Goal: Task Accomplishment & Management: Manage account settings

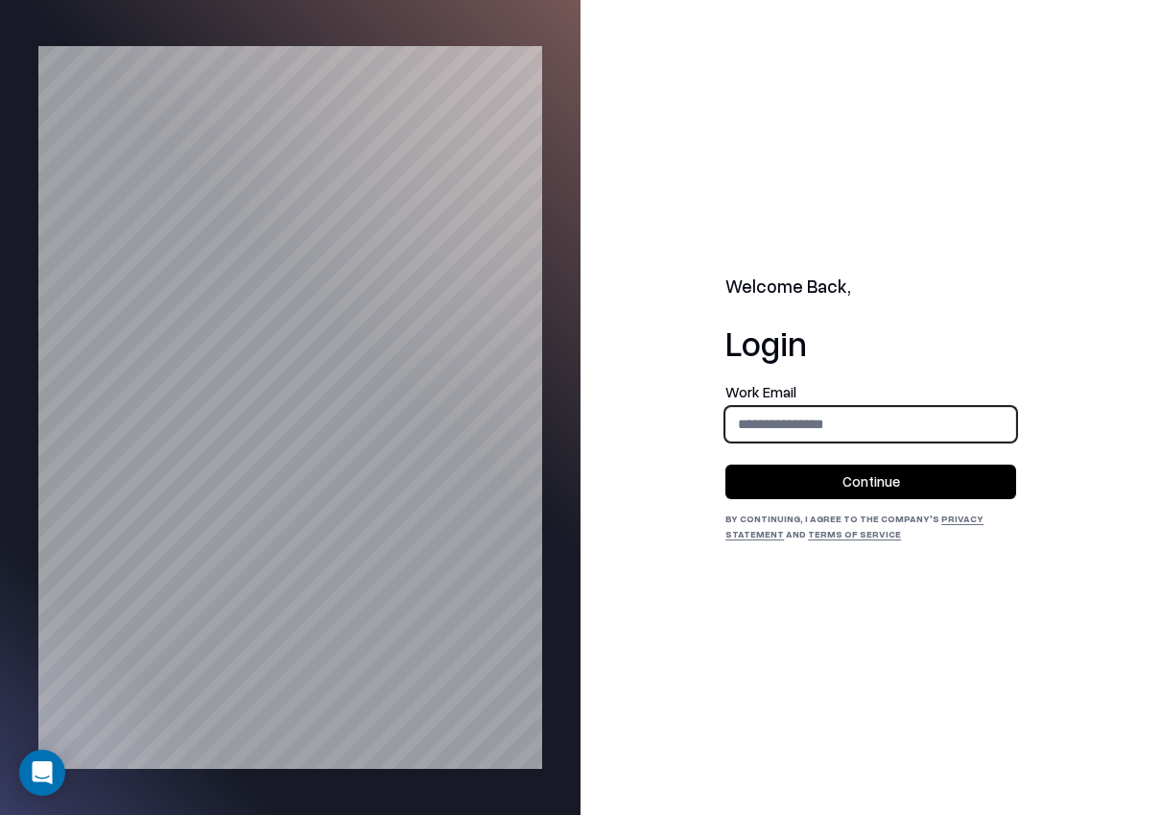
click at [867, 421] on input "email" at bounding box center [871, 424] width 289 height 36
type input "**********"
click at [869, 487] on button "Continue" at bounding box center [871, 482] width 291 height 35
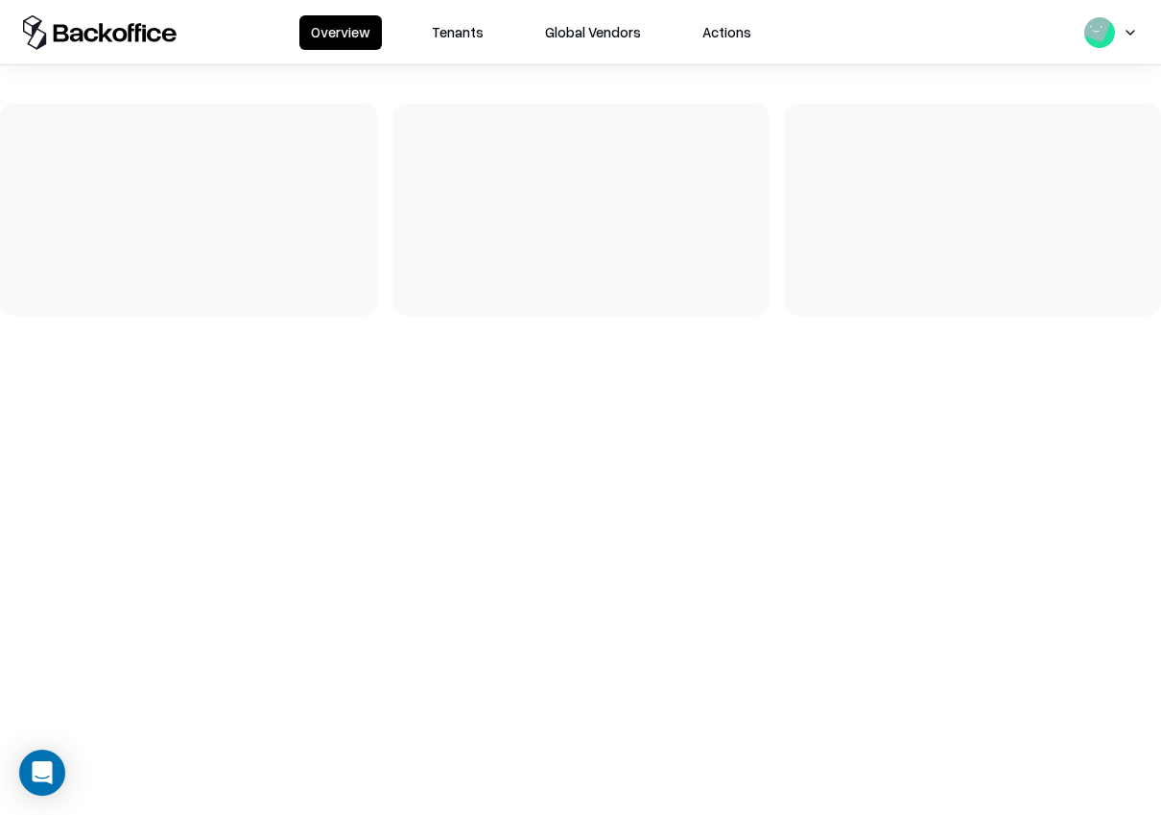
click at [469, 27] on button "Tenants" at bounding box center [457, 32] width 75 height 35
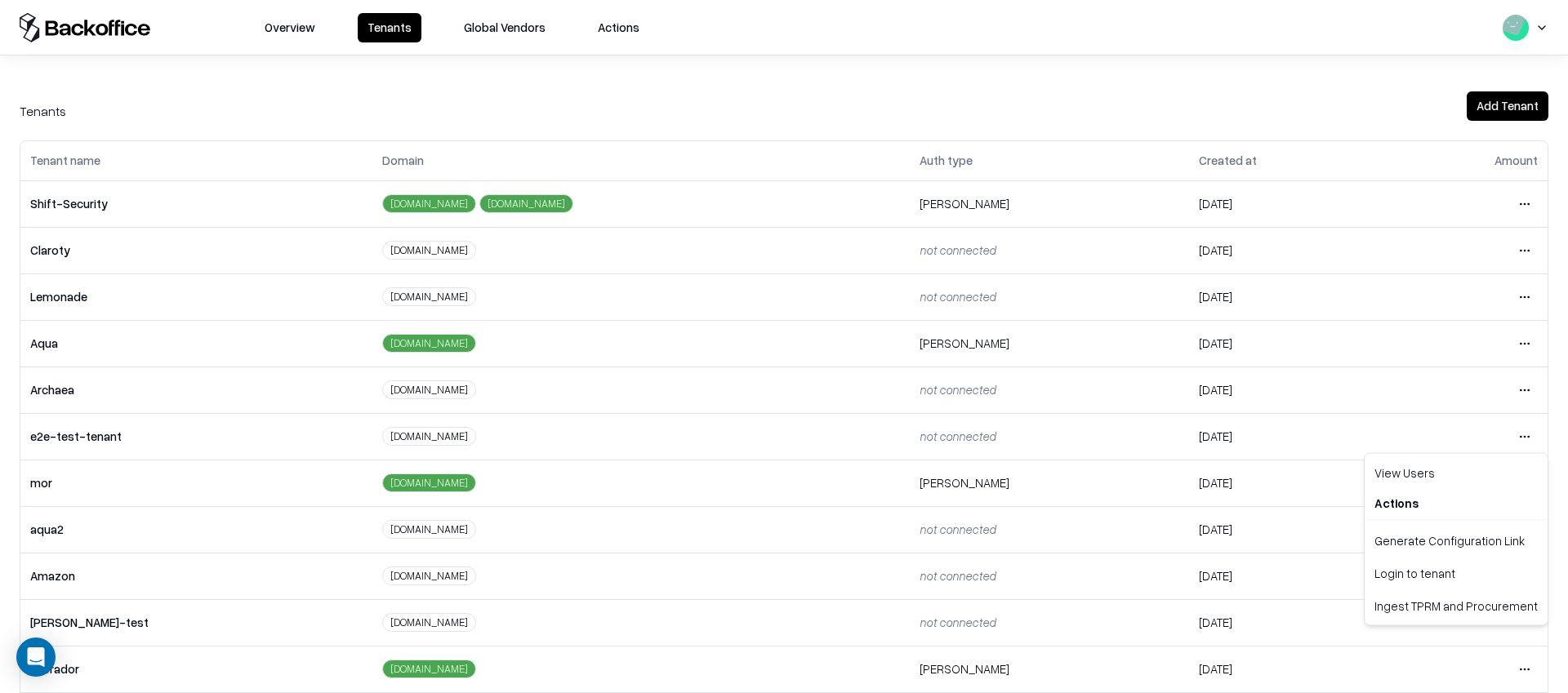
click at [987, 435] on html "Overview Tenants Global Vendors Actions Tenants Add Tenant Tenant name Domain A…" at bounding box center [784, 346] width 1568 height 693
click at [987, 581] on div "Login to tenant" at bounding box center [1456, 573] width 176 height 32
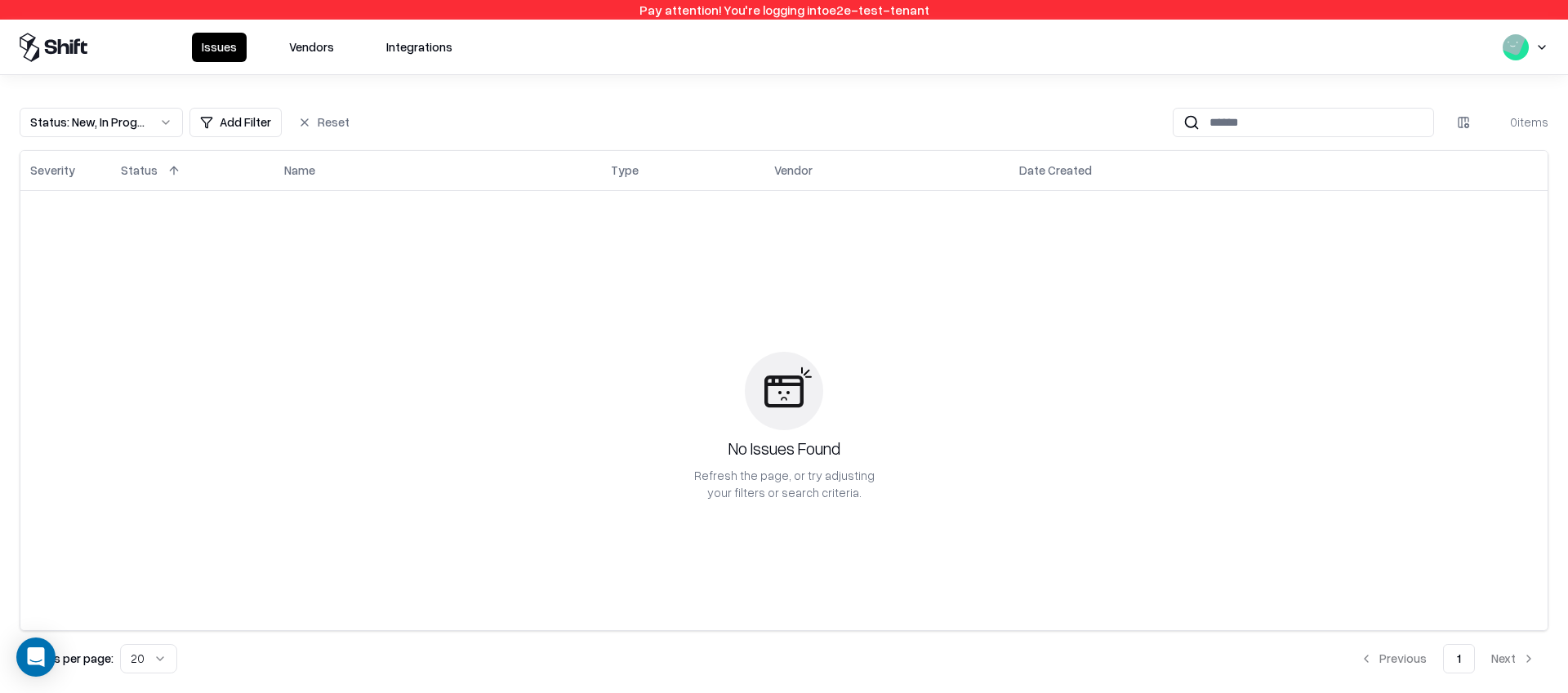
click at [312, 39] on button "Vendors" at bounding box center [311, 47] width 65 height 30
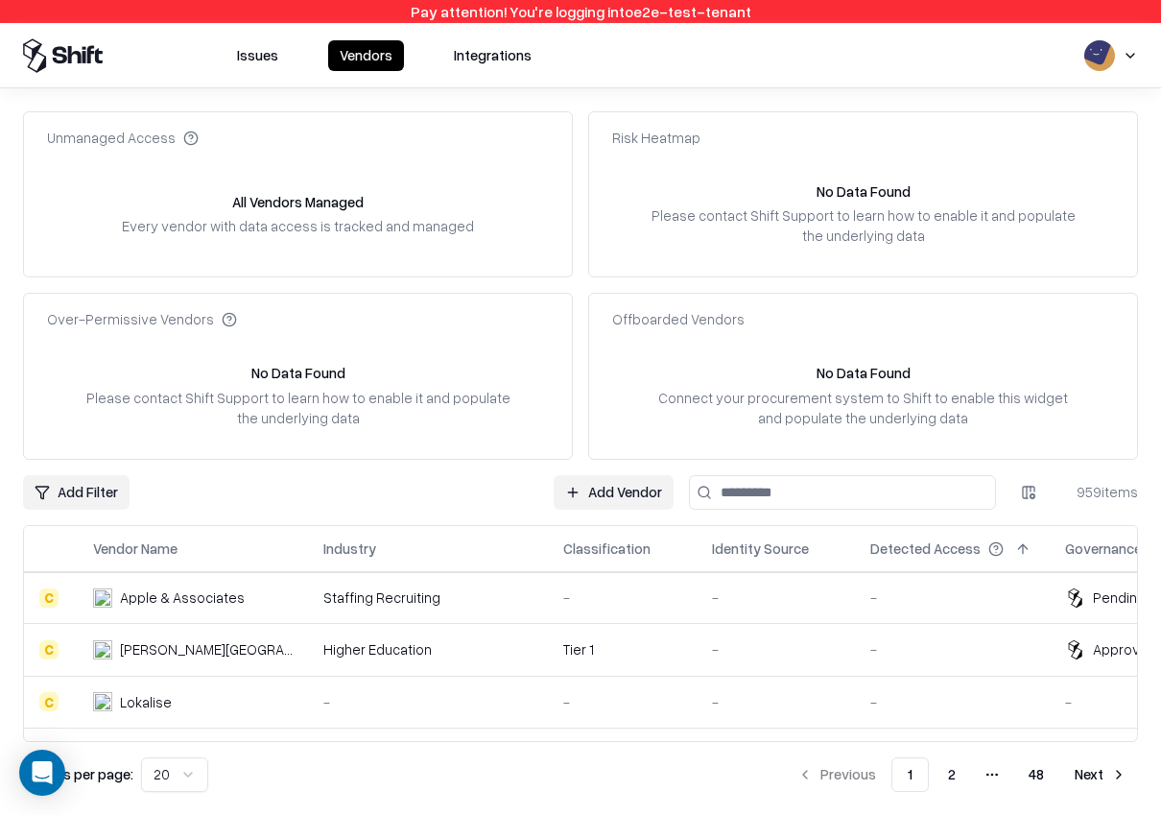
click at [874, 492] on input at bounding box center [842, 492] width 307 height 35
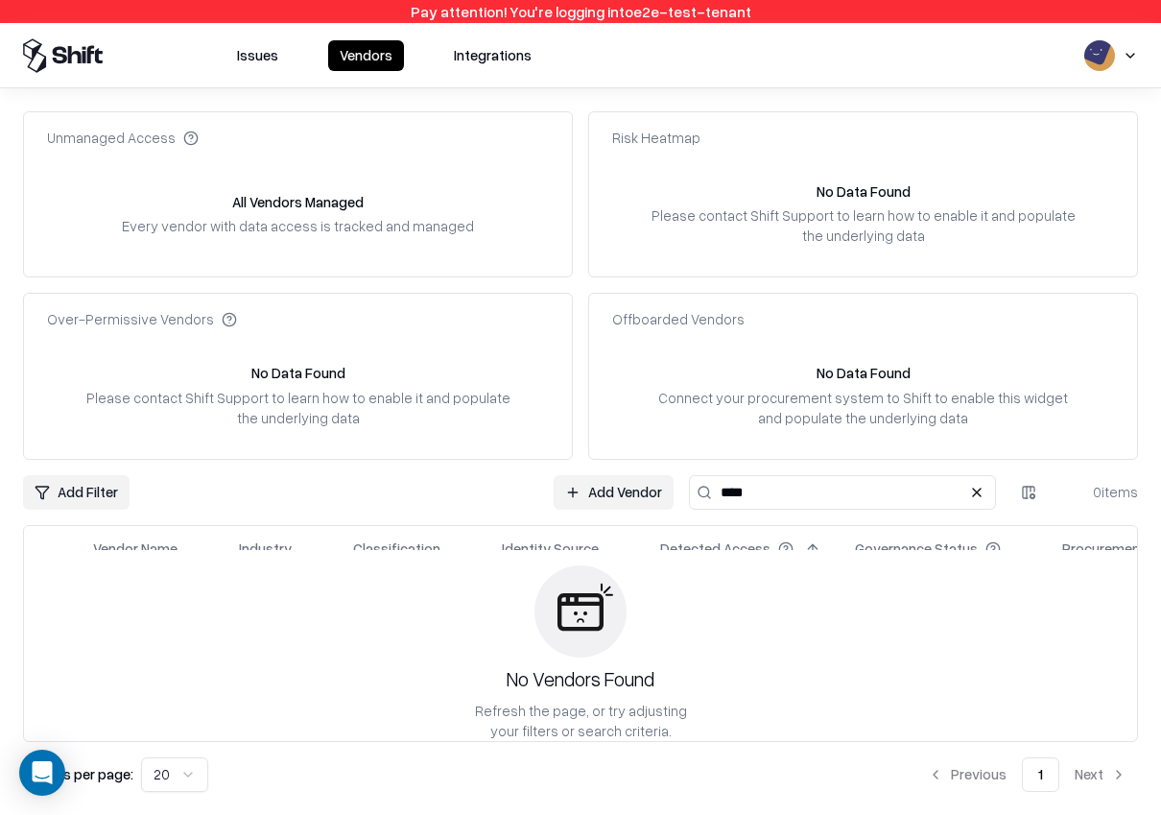
click at [848, 479] on input "****" at bounding box center [842, 492] width 307 height 35
type input "********"
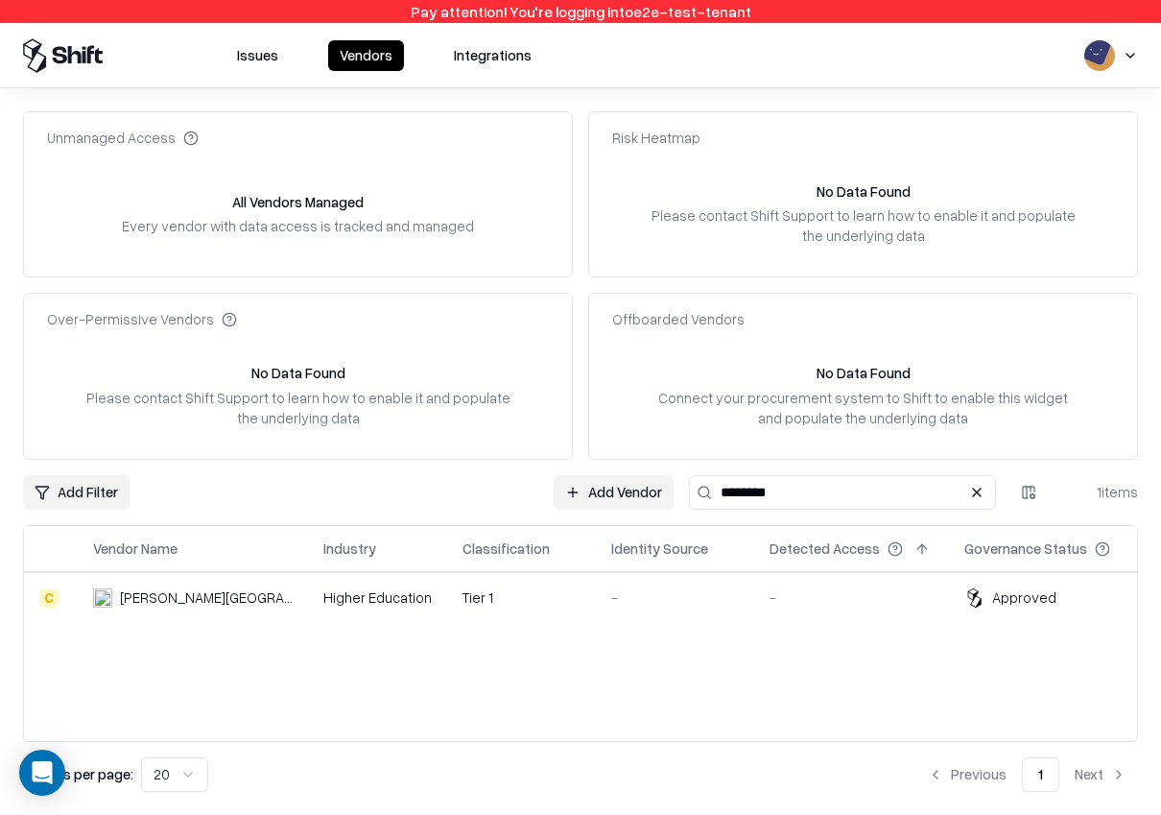
click at [770, 591] on div "-" at bounding box center [852, 597] width 164 height 20
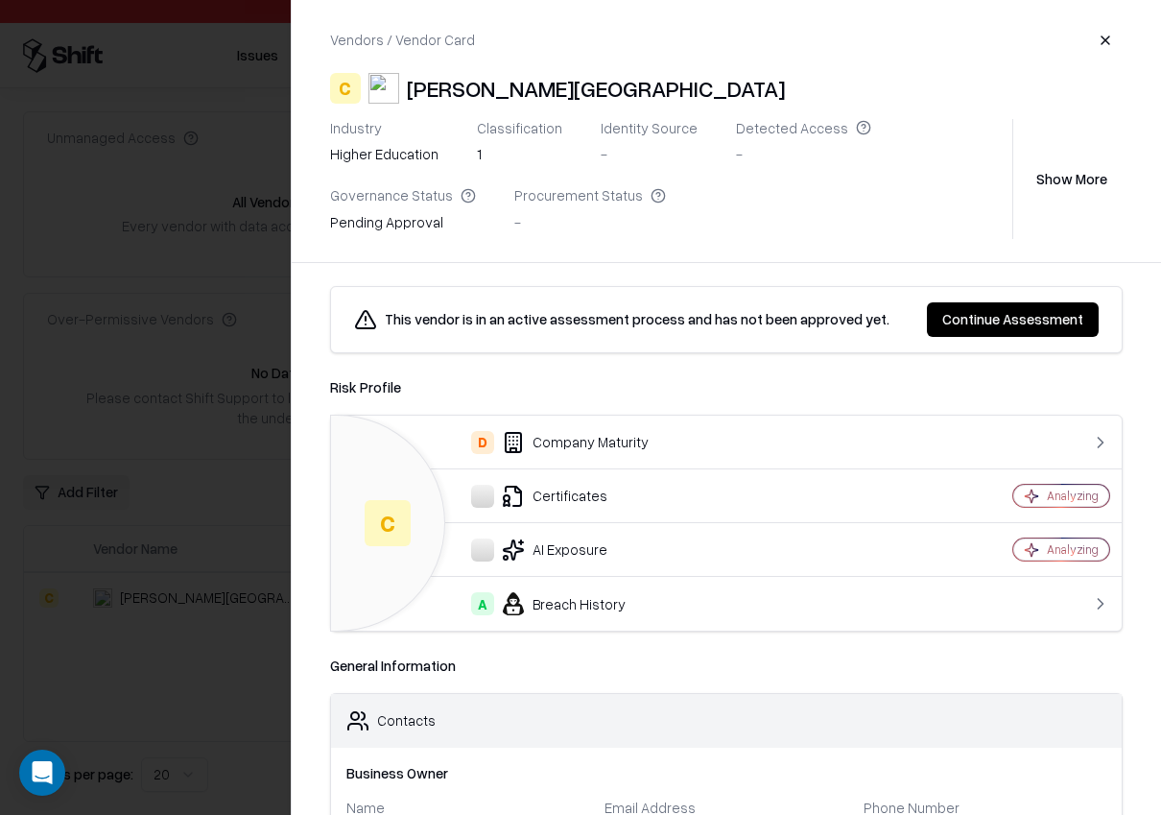
click at [1007, 323] on button "Continue Assessment" at bounding box center [1013, 319] width 172 height 35
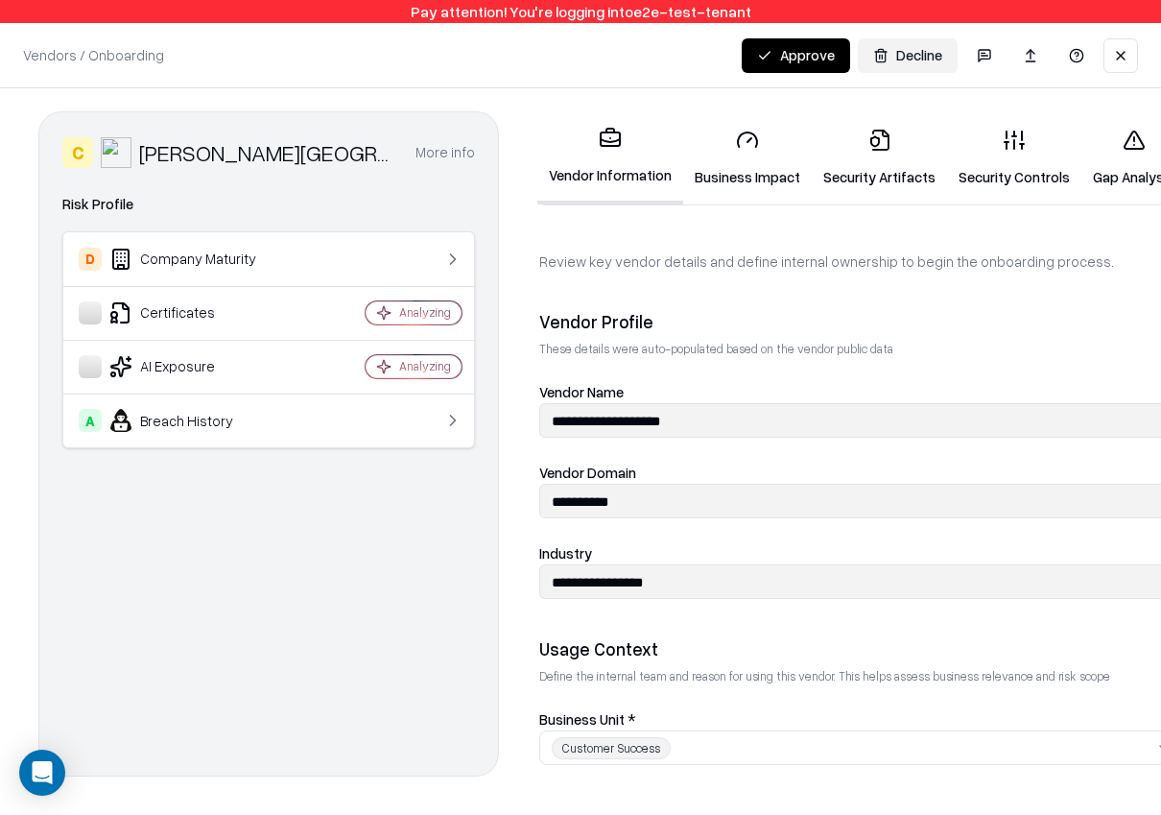
click at [804, 69] on button "Approve" at bounding box center [796, 55] width 108 height 35
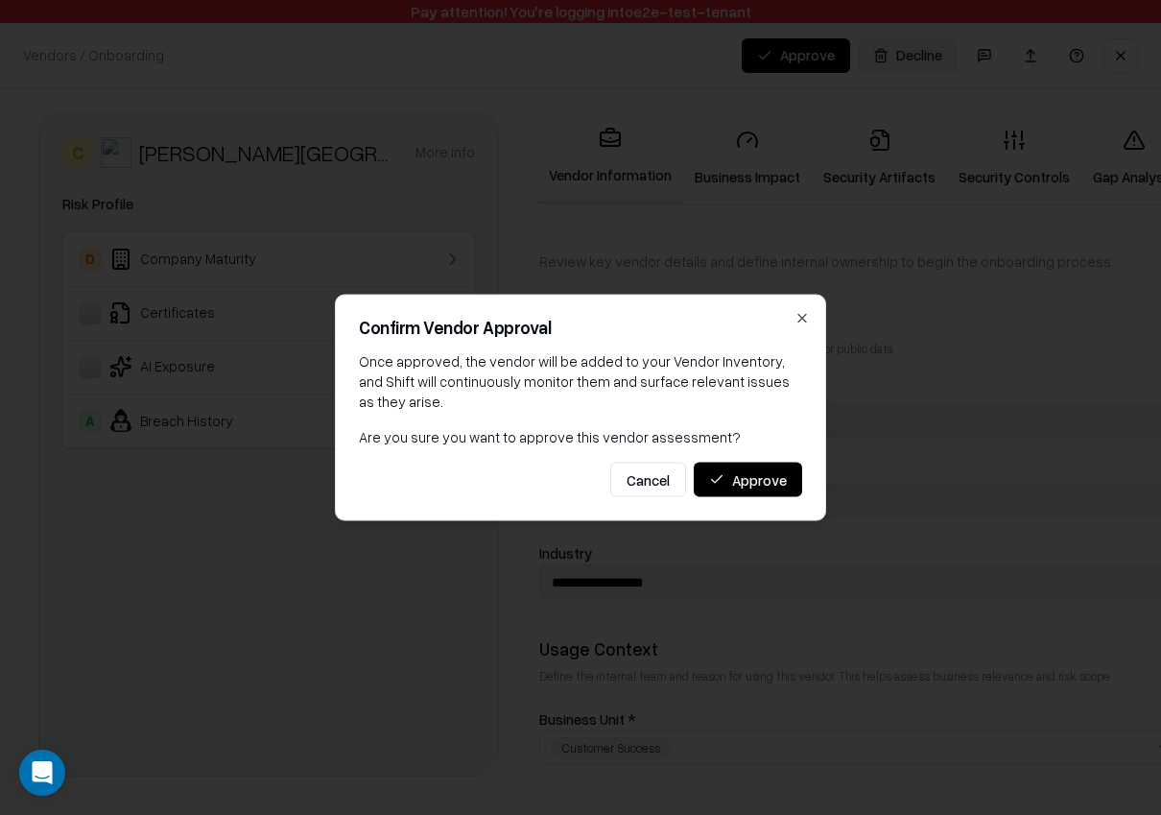
click at [748, 486] on button "Approve" at bounding box center [748, 480] width 108 height 35
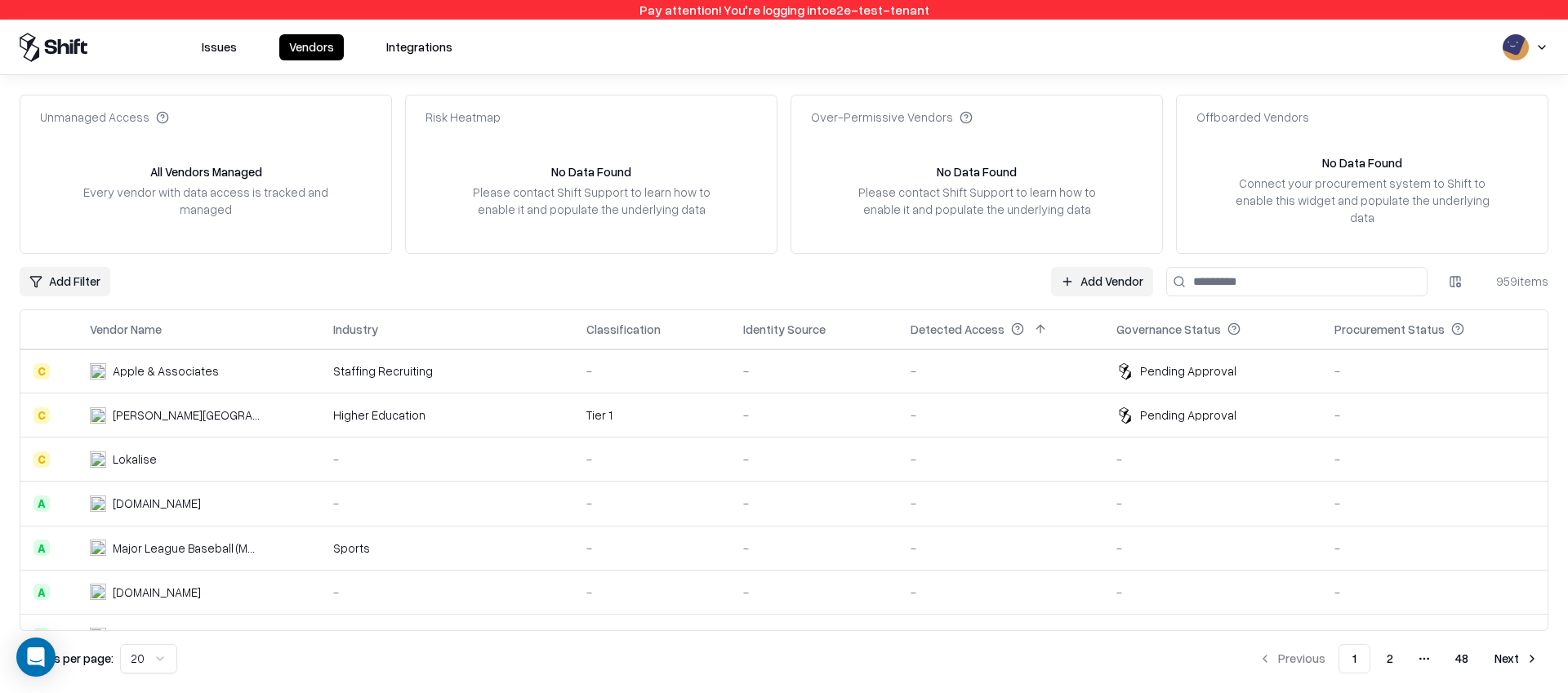
click at [801, 406] on div "-" at bounding box center [813, 415] width 141 height 17
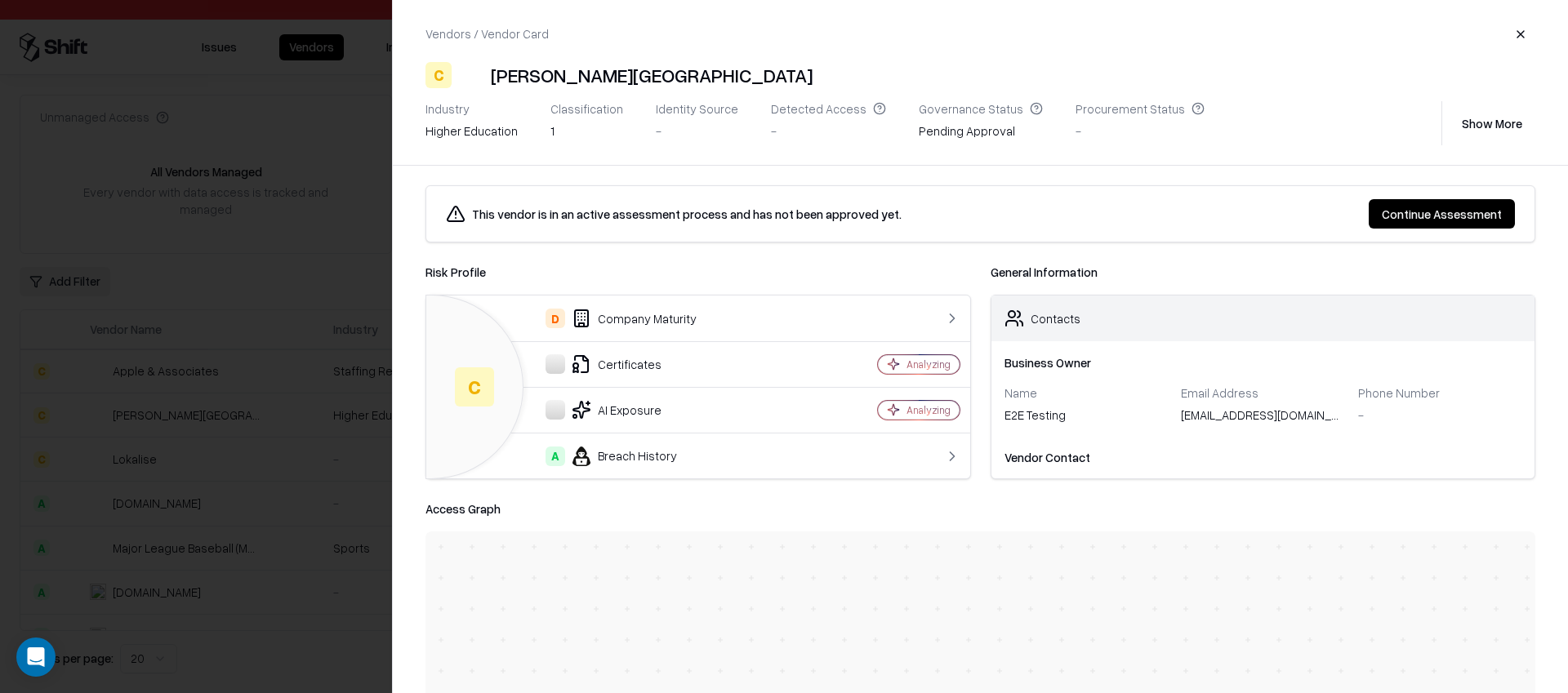
click at [1419, 202] on button "Continue Assessment" at bounding box center [1442, 213] width 146 height 30
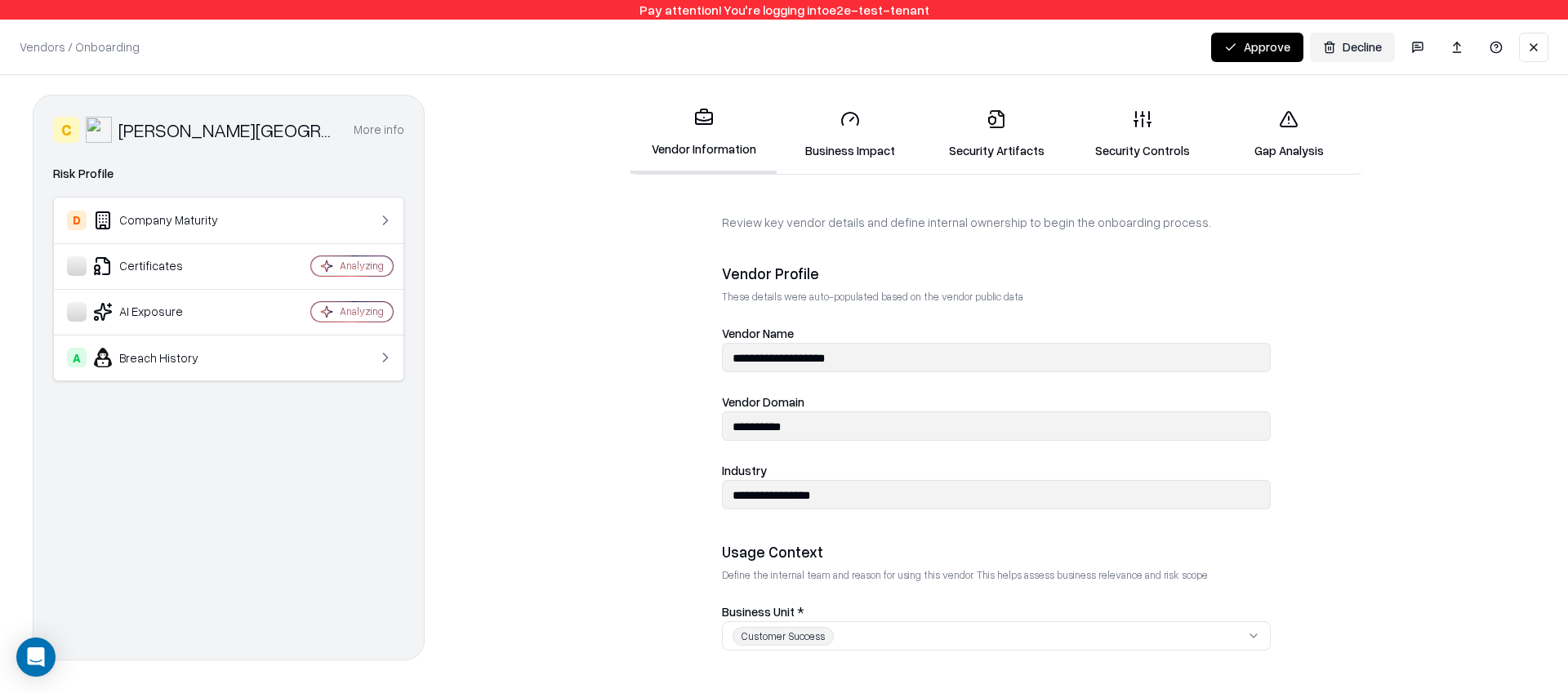
click at [1253, 41] on button "Approve" at bounding box center [1257, 47] width 92 height 30
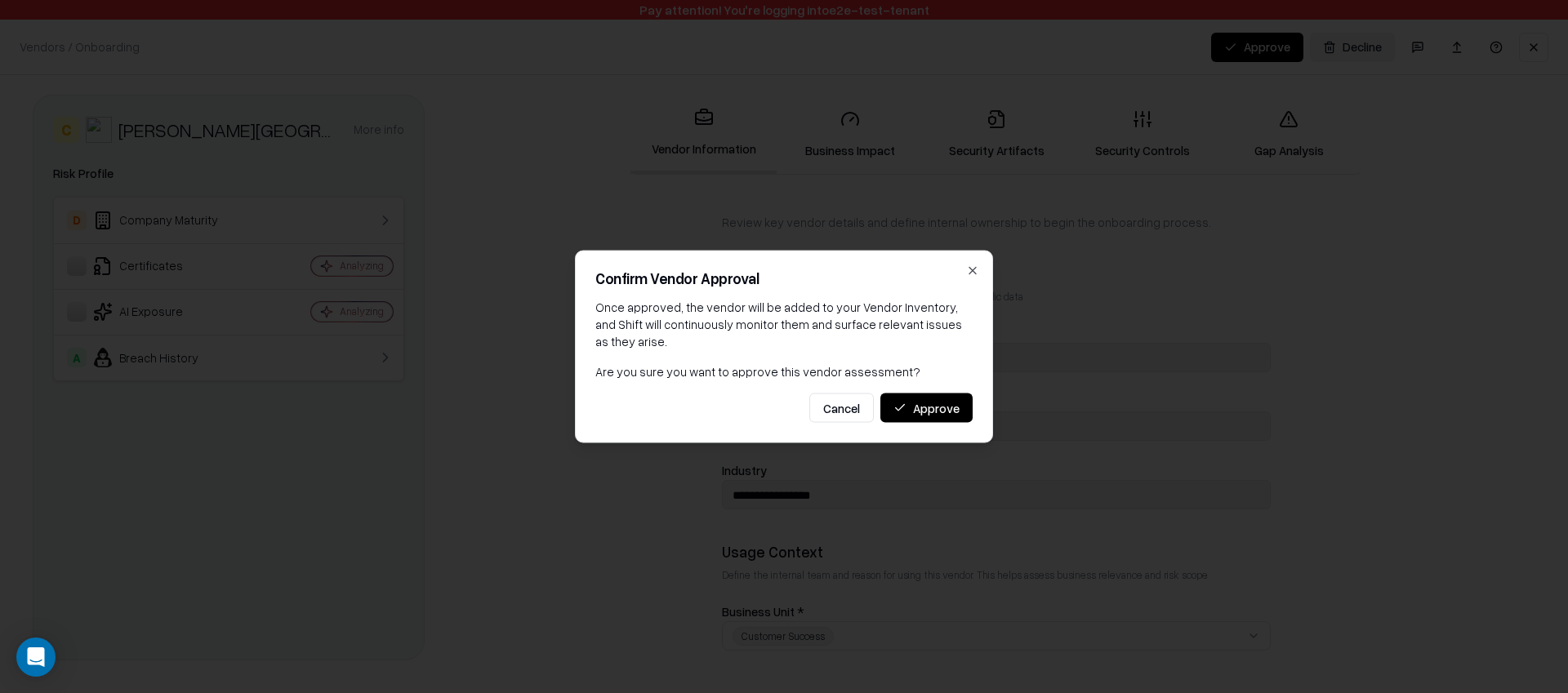
click at [965, 403] on button "Approve" at bounding box center [927, 408] width 92 height 30
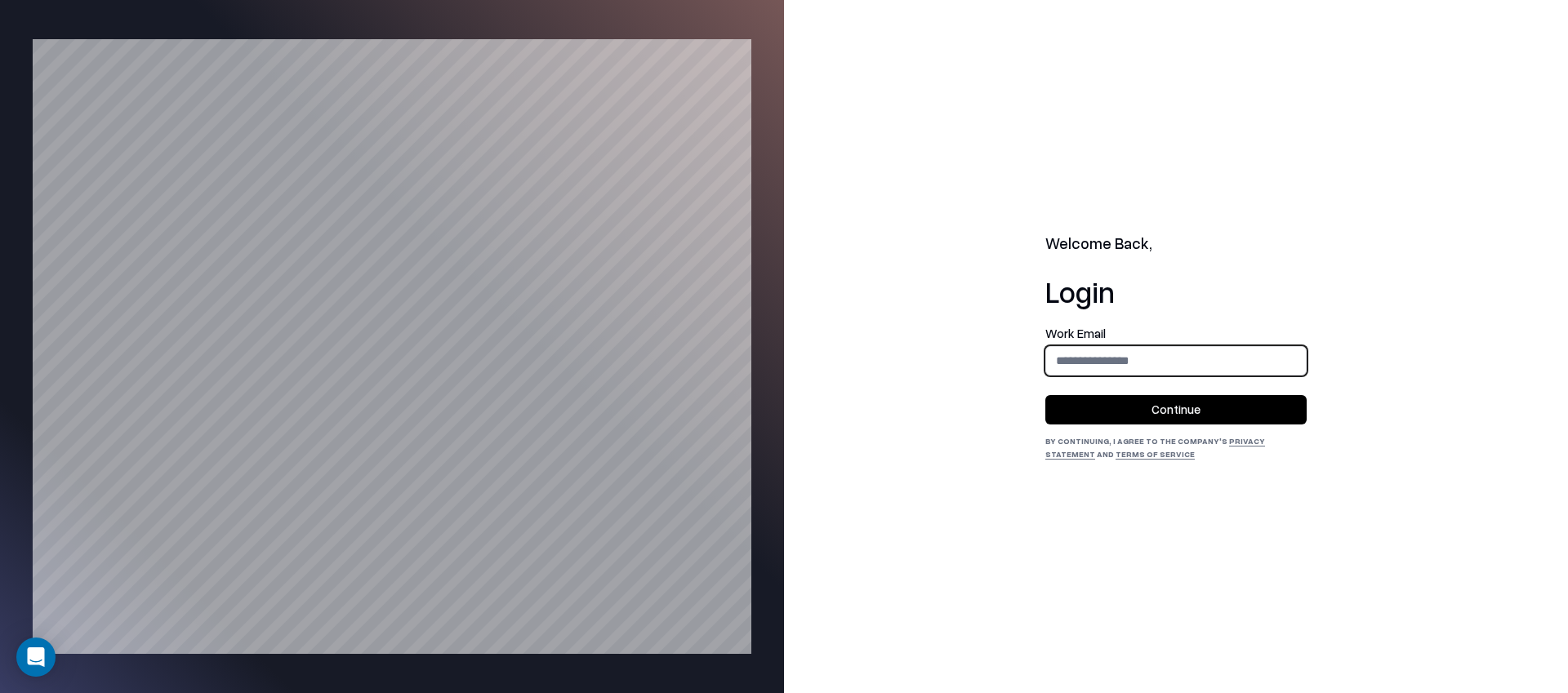
click at [1112, 351] on input "email" at bounding box center [1176, 361] width 259 height 31
type input "**********"
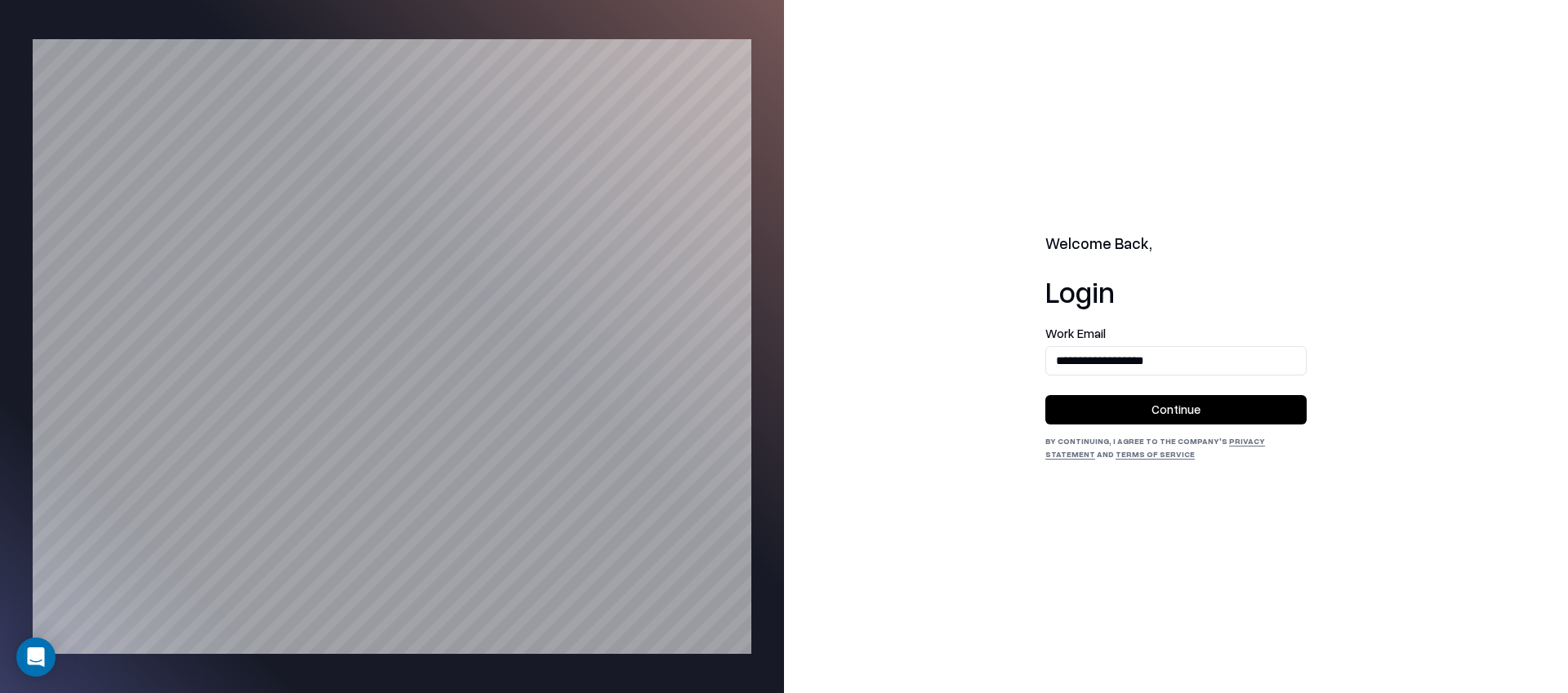
click at [1151, 417] on button "Continue" at bounding box center [1176, 410] width 261 height 30
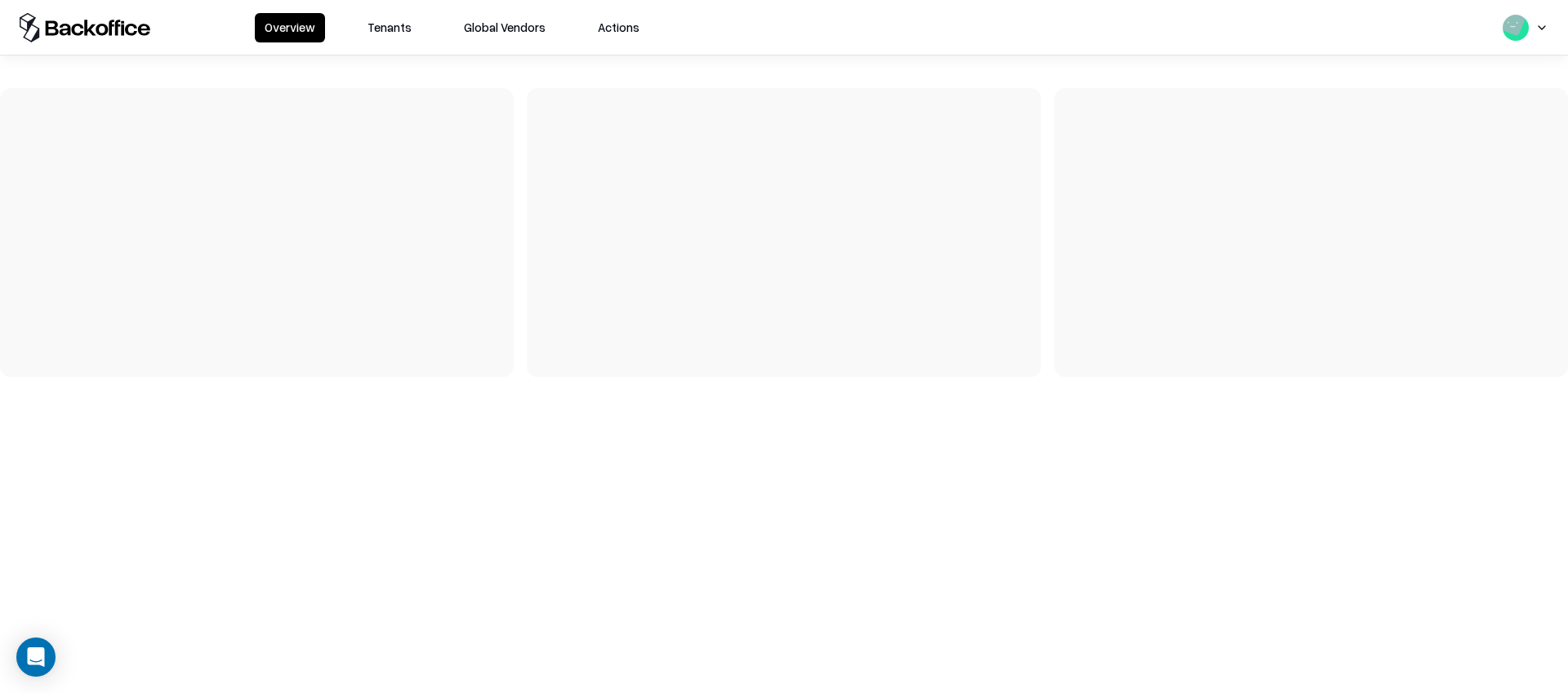
click at [385, 26] on button "Tenants" at bounding box center [389, 27] width 64 height 30
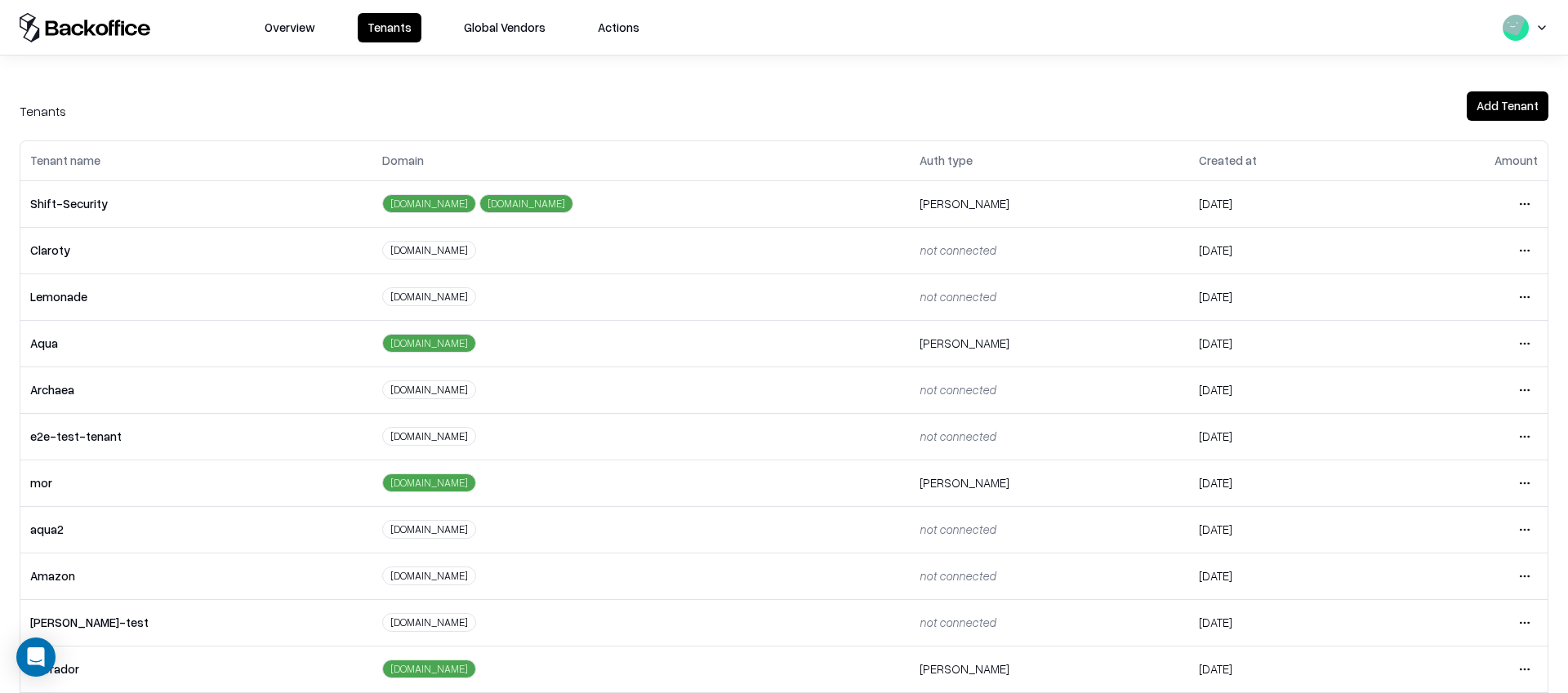
click at [1537, 435] on td "Open menu" at bounding box center [1468, 436] width 160 height 47
click at [1529, 435] on html "Overview Tenants Global Vendors Actions Tenants Add Tenant Tenant name Domain A…" at bounding box center [784, 346] width 1568 height 693
click at [1526, 435] on html "Overview Tenants Global Vendors Actions Tenants Add Tenant Tenant name Domain A…" at bounding box center [784, 346] width 1568 height 693
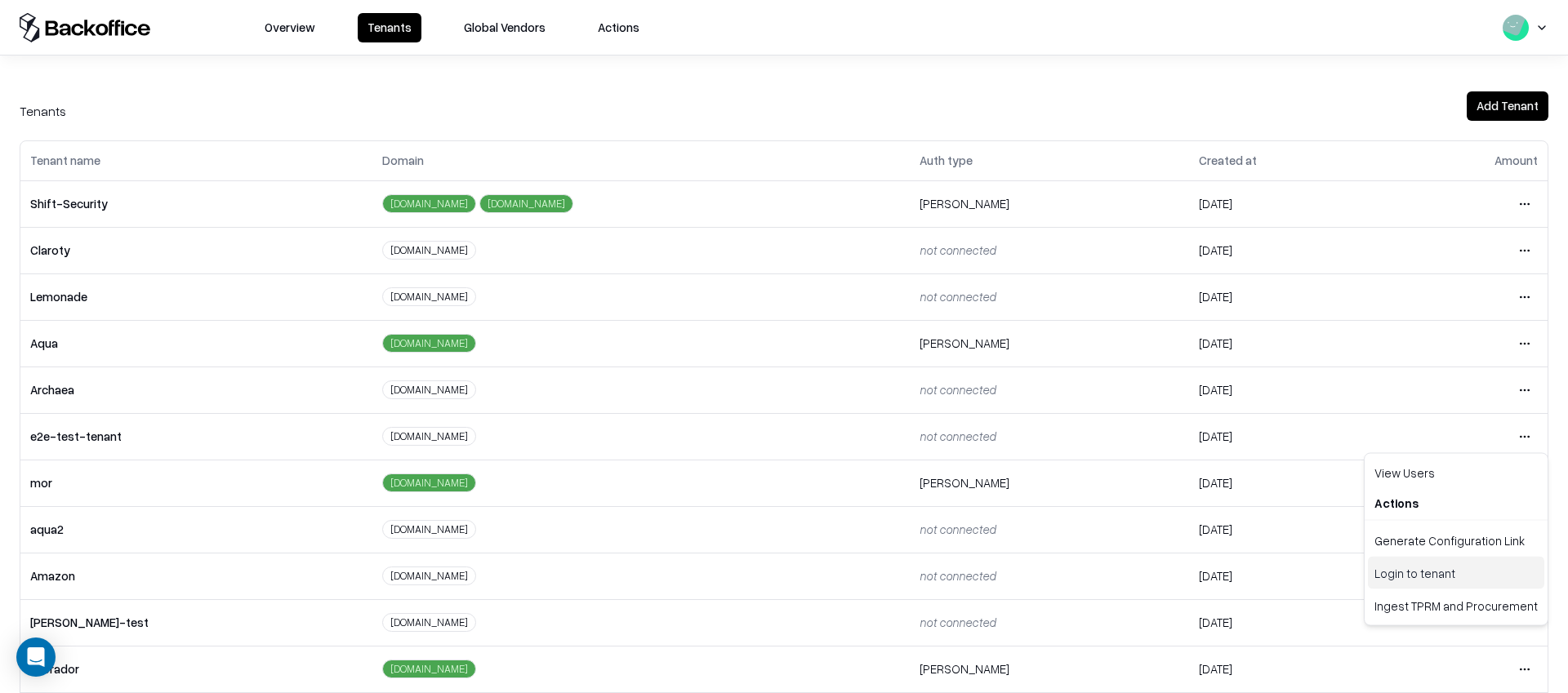
click at [1398, 568] on div "Login to tenant" at bounding box center [1456, 573] width 176 height 32
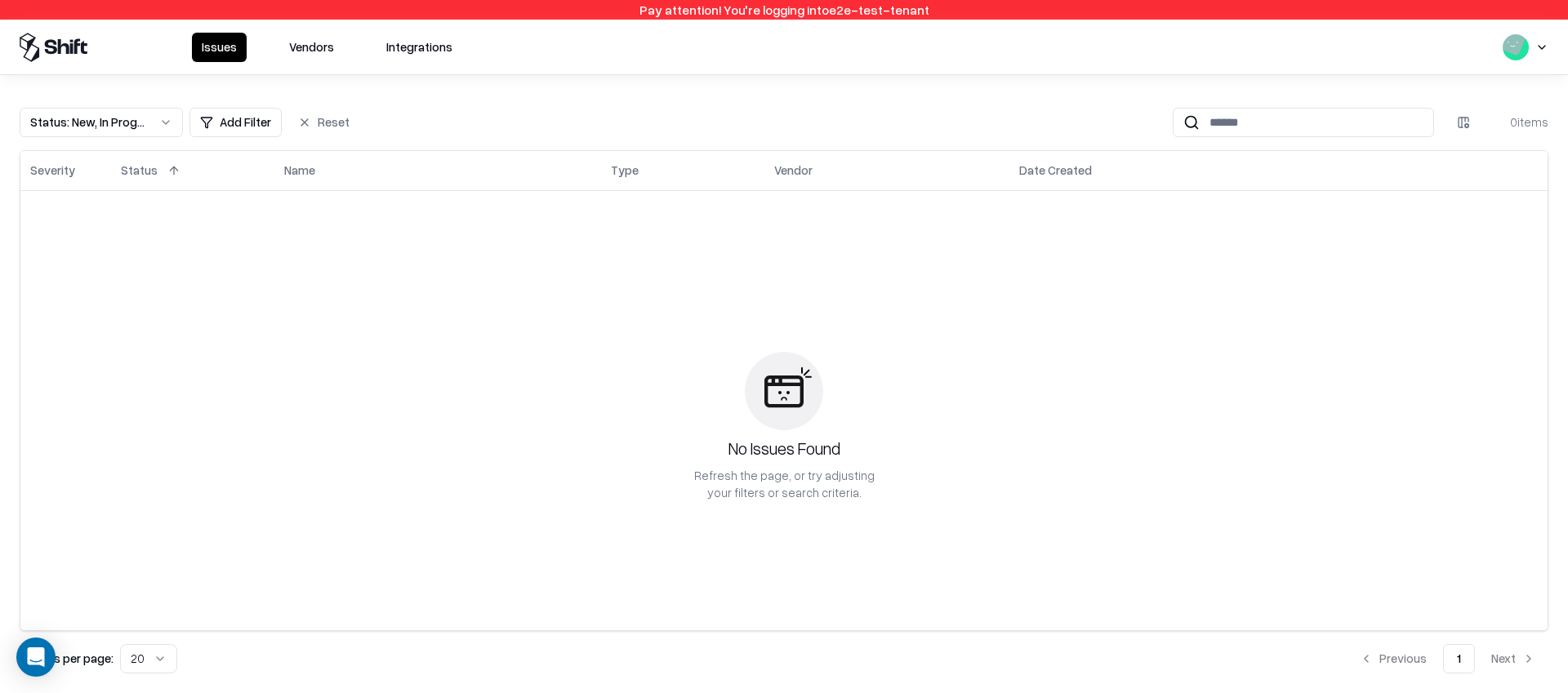
click at [297, 60] on button "Vendors" at bounding box center [311, 47] width 65 height 30
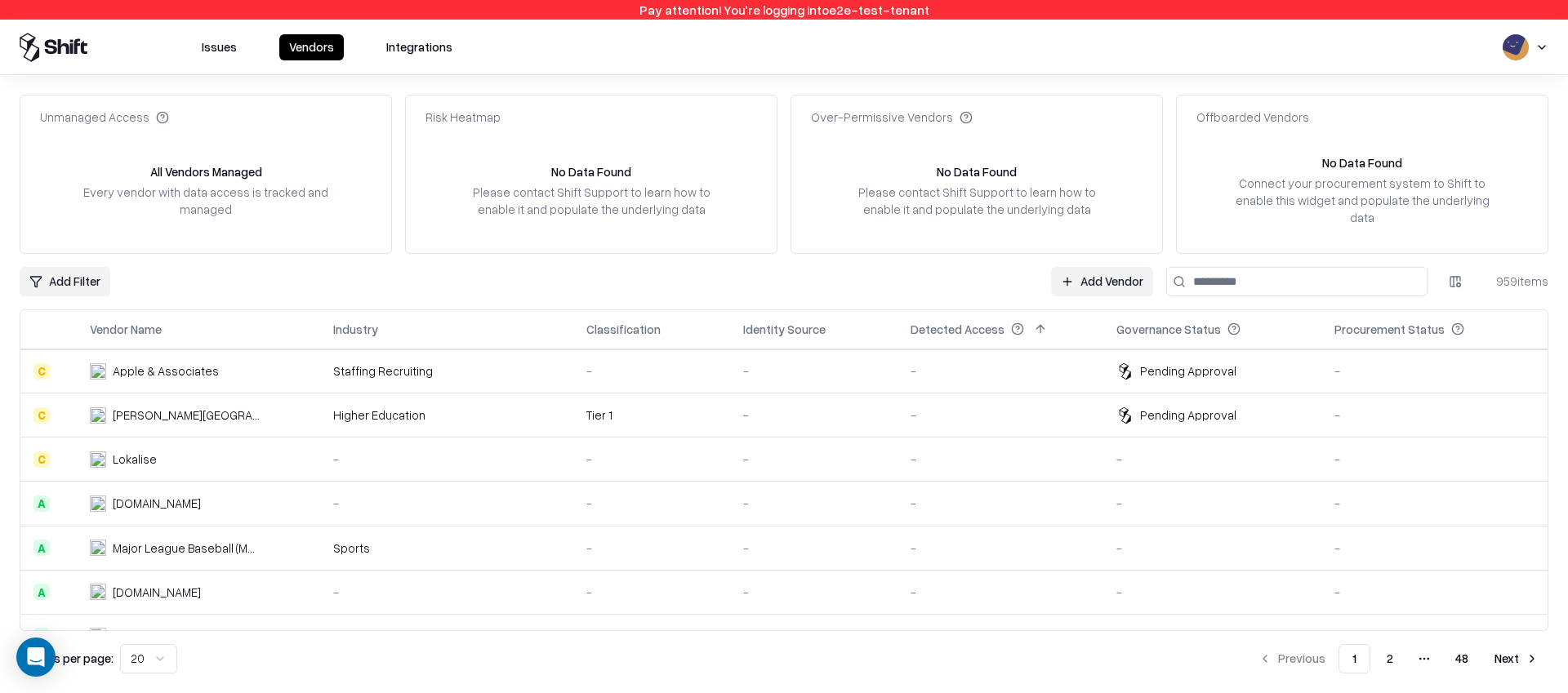
click at [990, 406] on div "-" at bounding box center [1000, 415] width 180 height 17
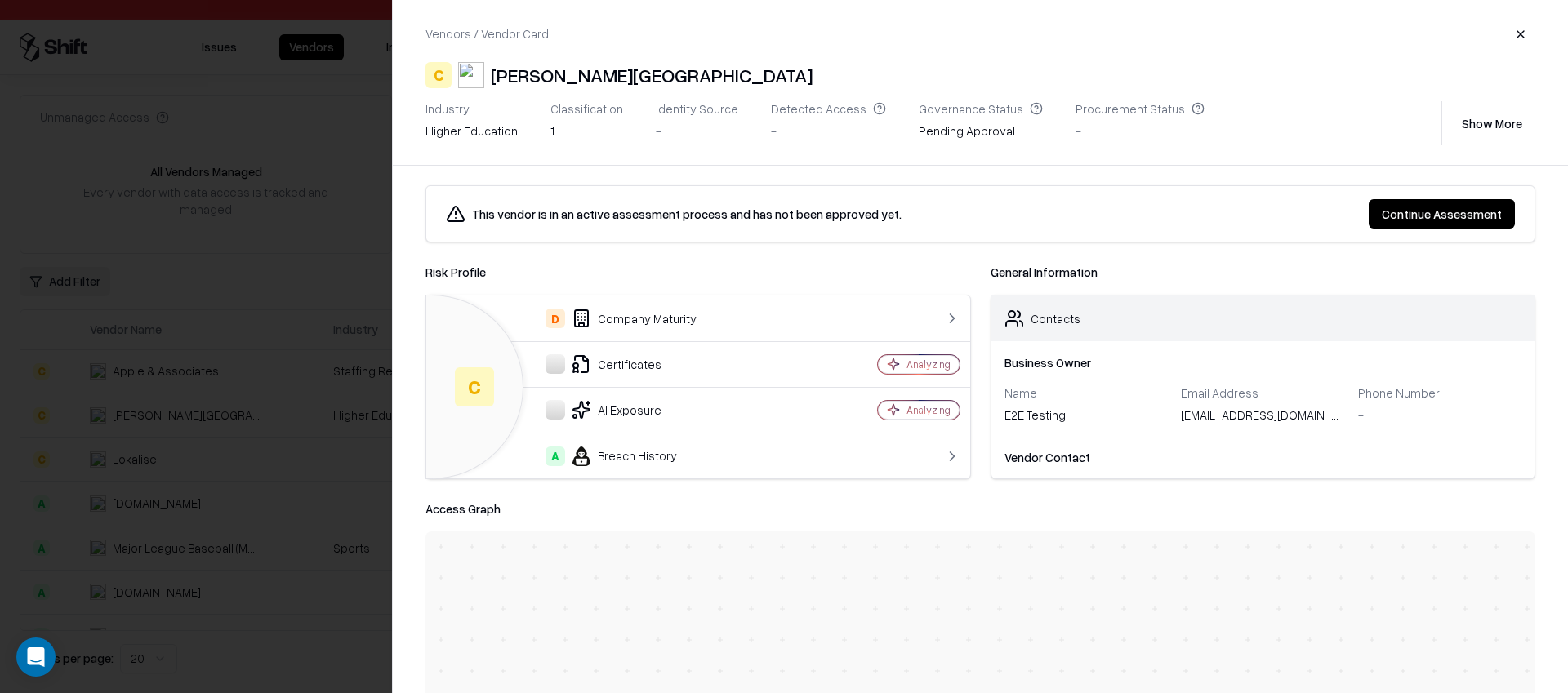
click at [1392, 216] on button "Continue Assessment" at bounding box center [1442, 213] width 146 height 30
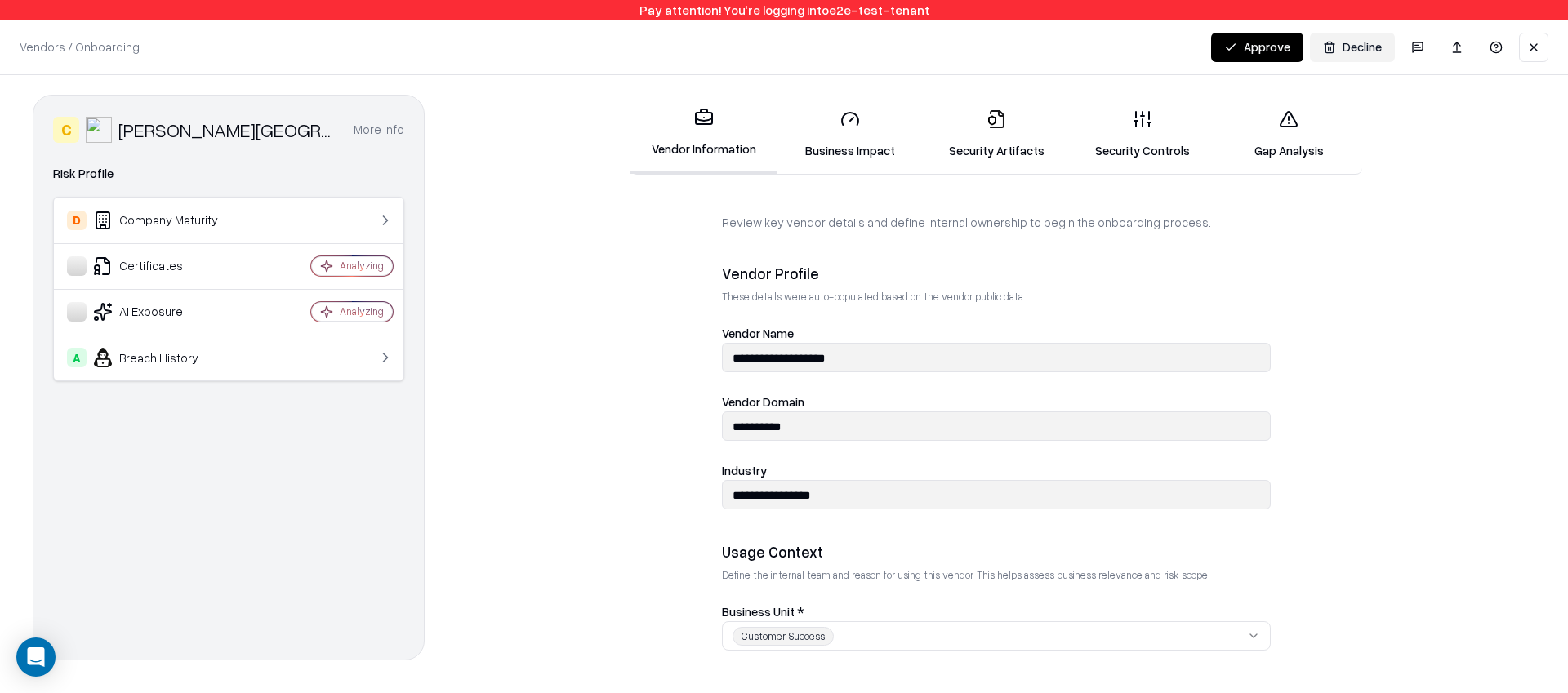
click at [1003, 126] on icon at bounding box center [996, 119] width 14 height 18
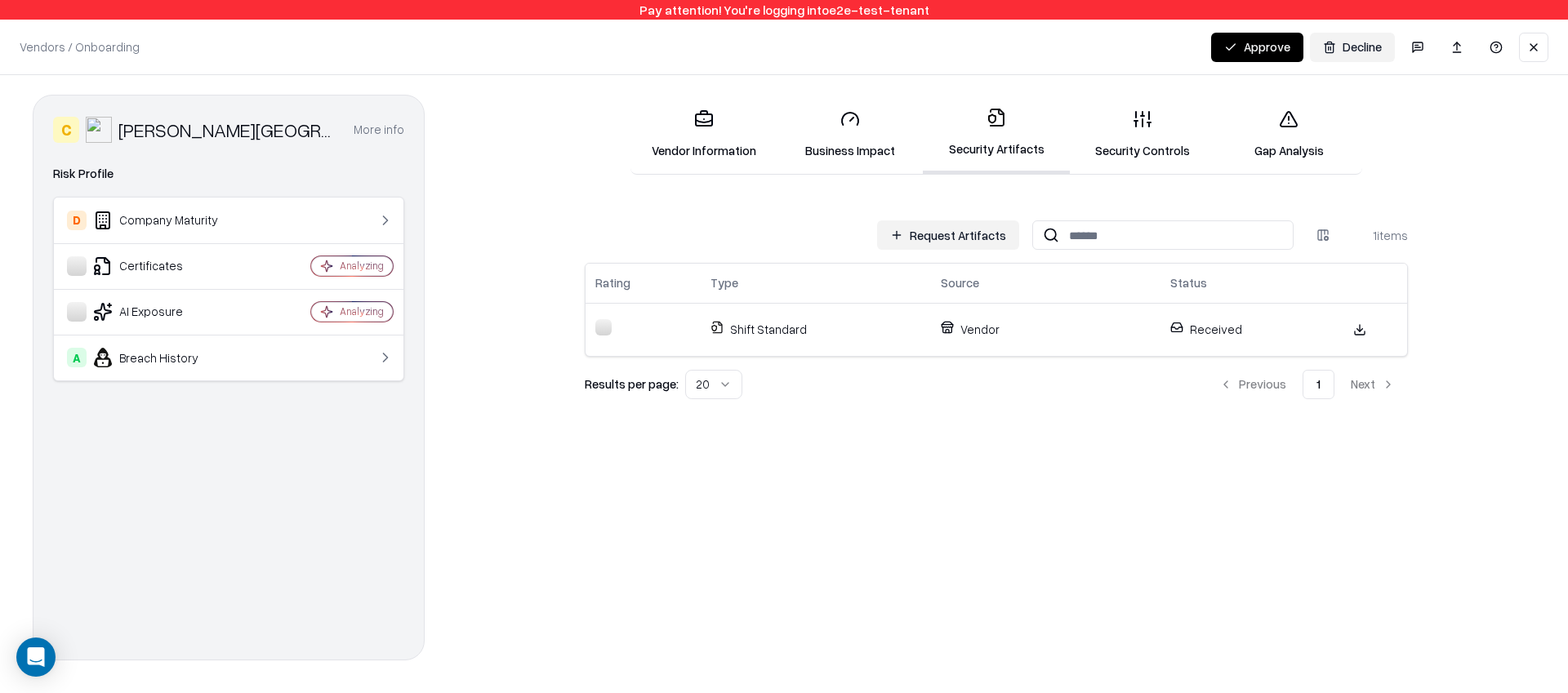
click at [1149, 144] on link "Security Controls" at bounding box center [1143, 133] width 146 height 76
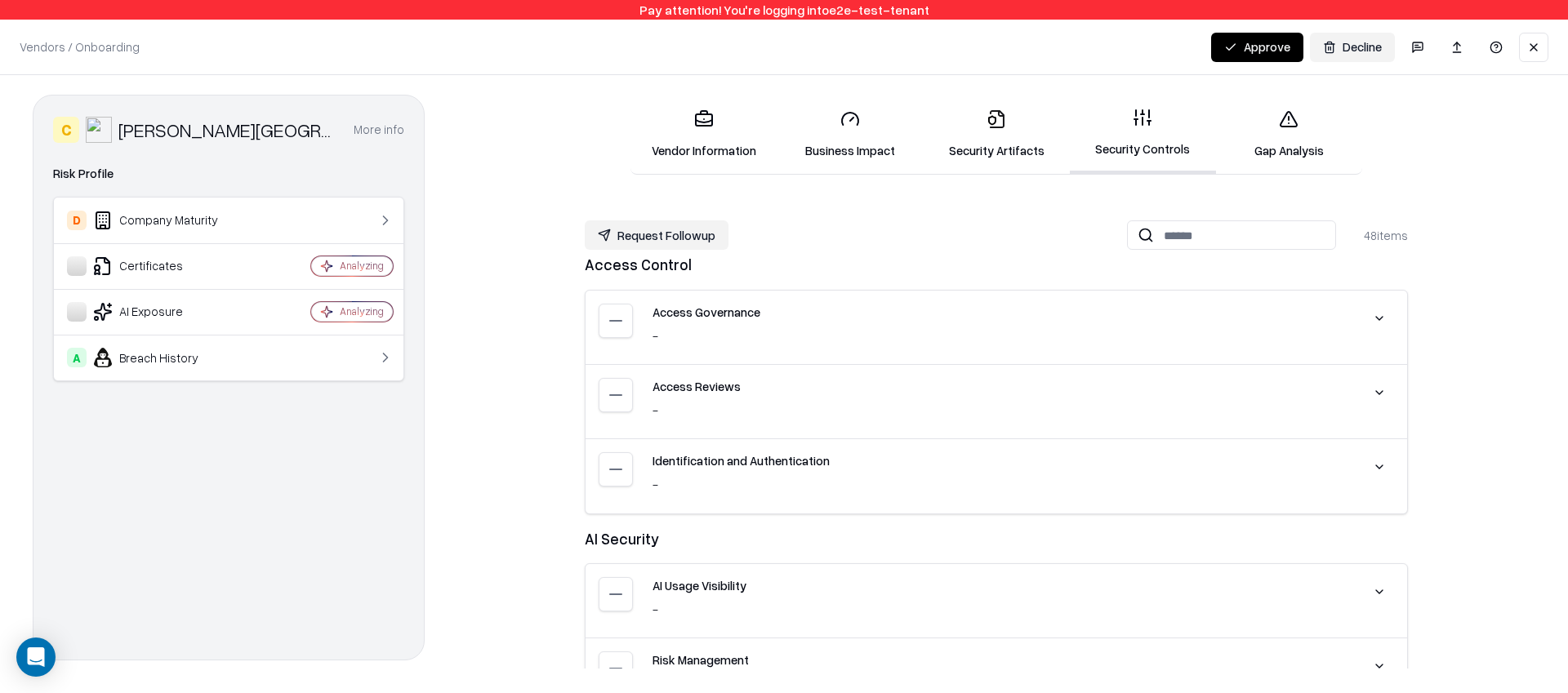
click at [965, 145] on link "Security Artifacts" at bounding box center [996, 133] width 146 height 76
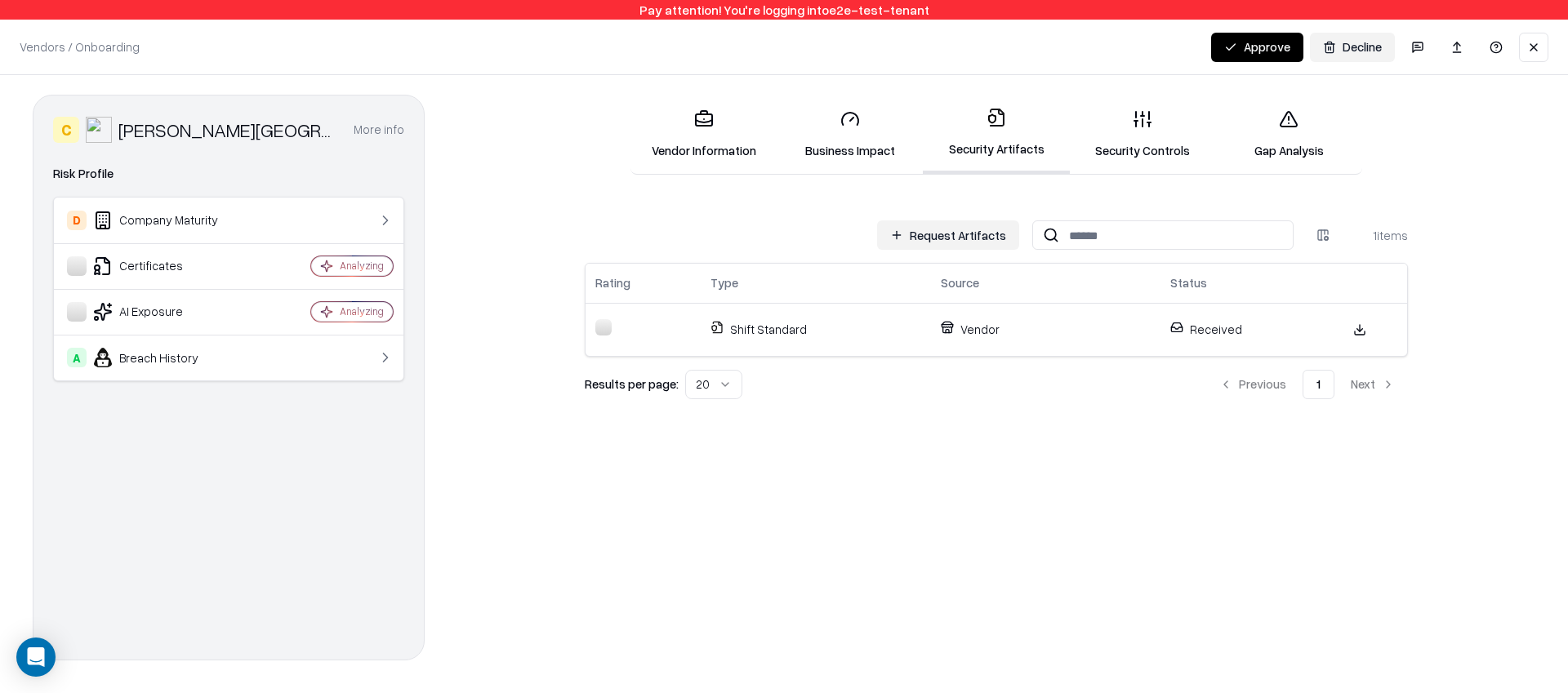
click at [1542, 58] on button at bounding box center [1533, 47] width 30 height 30
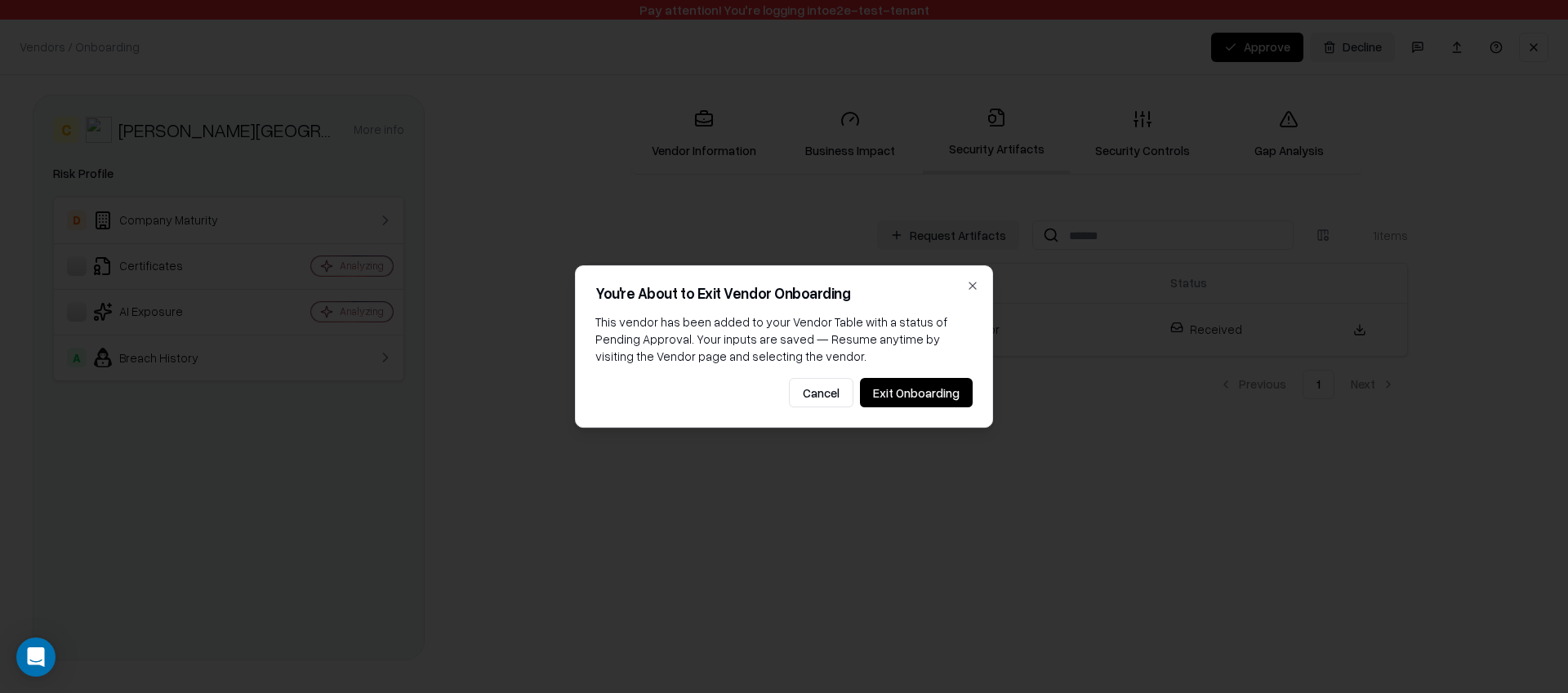
click at [946, 398] on button "Exit Onboarding" at bounding box center [916, 392] width 112 height 30
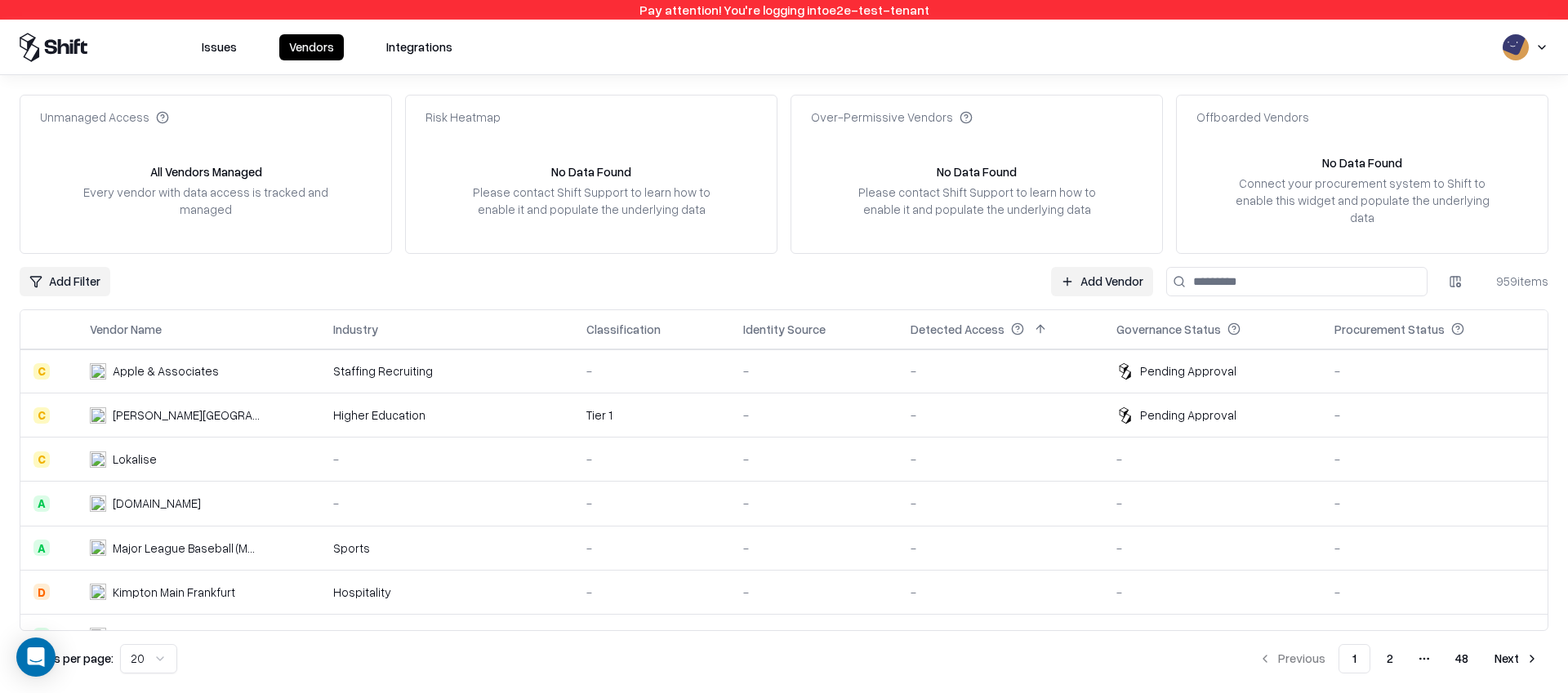
click at [839, 394] on td "-" at bounding box center [813, 416] width 168 height 44
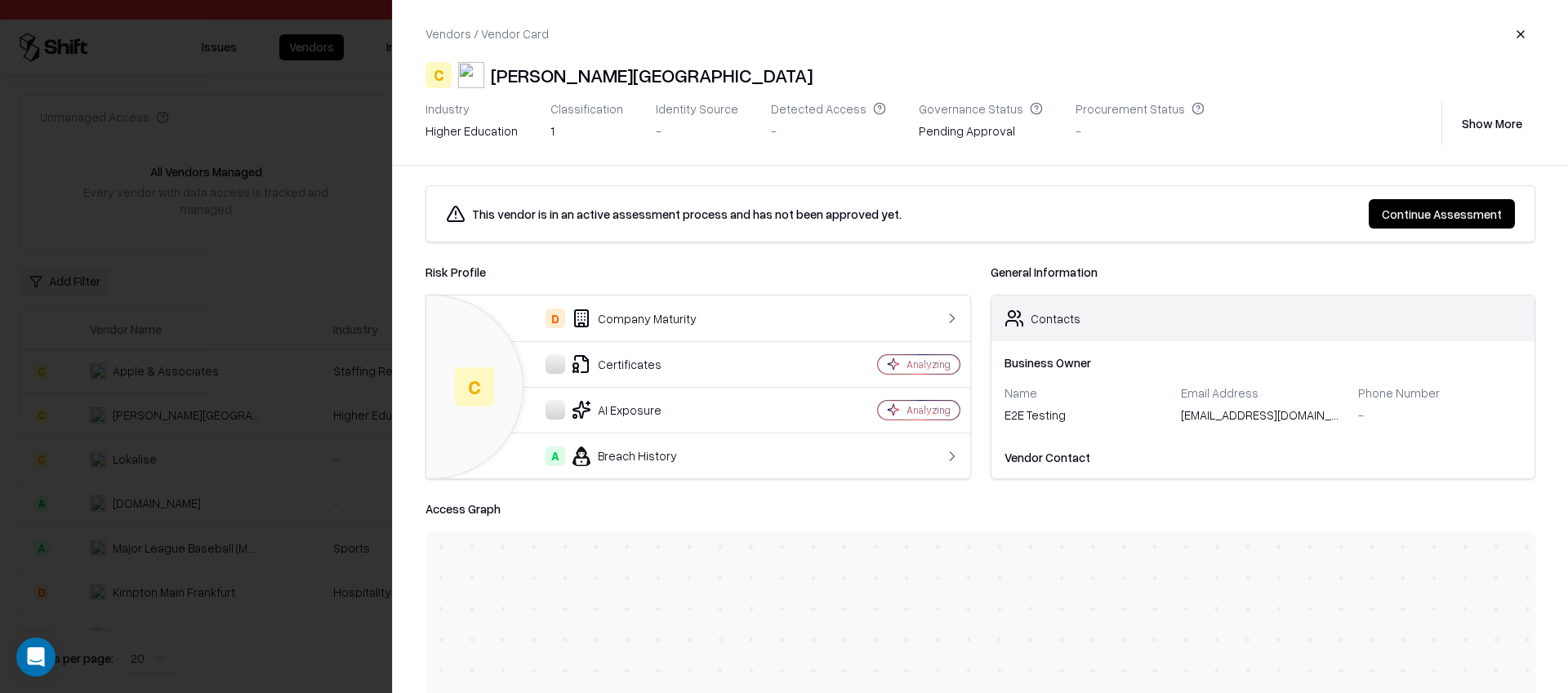
click at [1382, 208] on button "Continue Assessment" at bounding box center [1442, 213] width 146 height 30
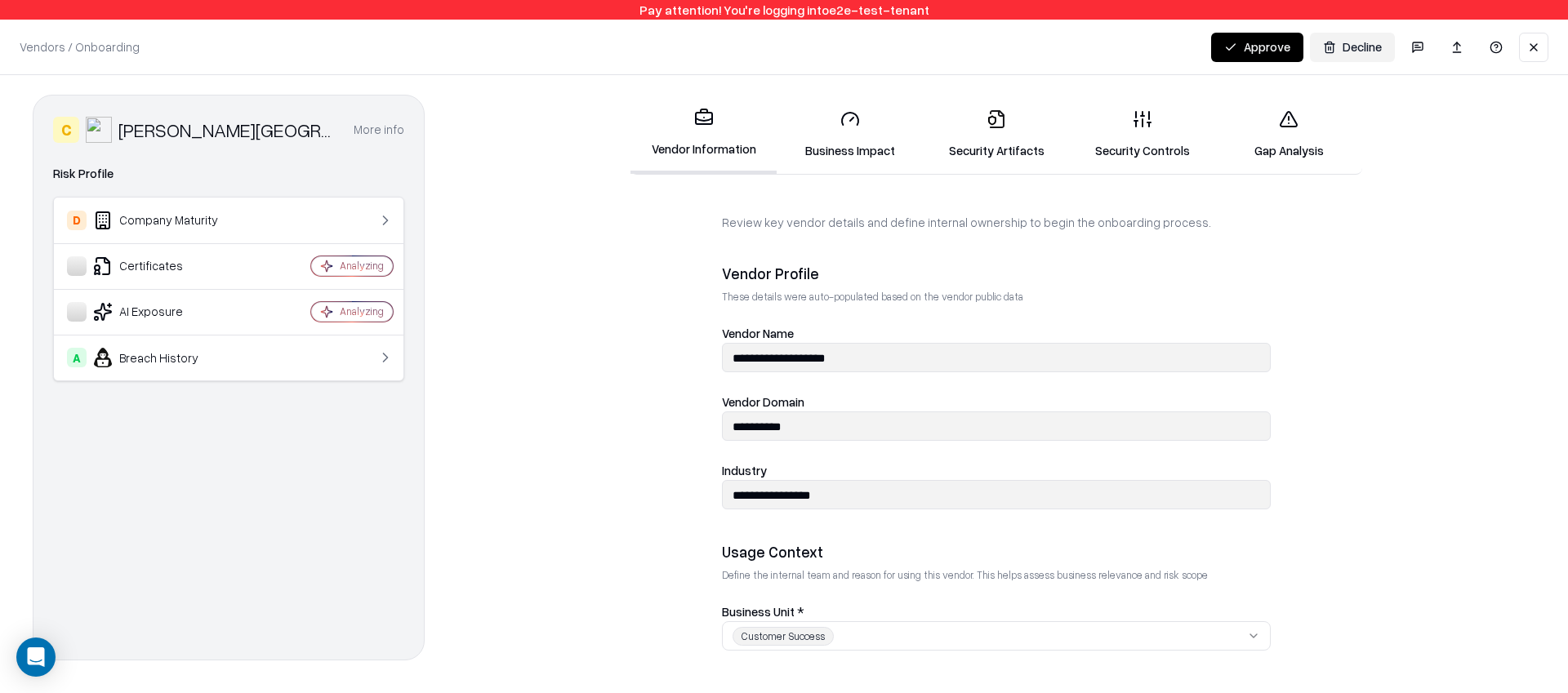
click at [1233, 45] on button "Approve" at bounding box center [1257, 47] width 92 height 30
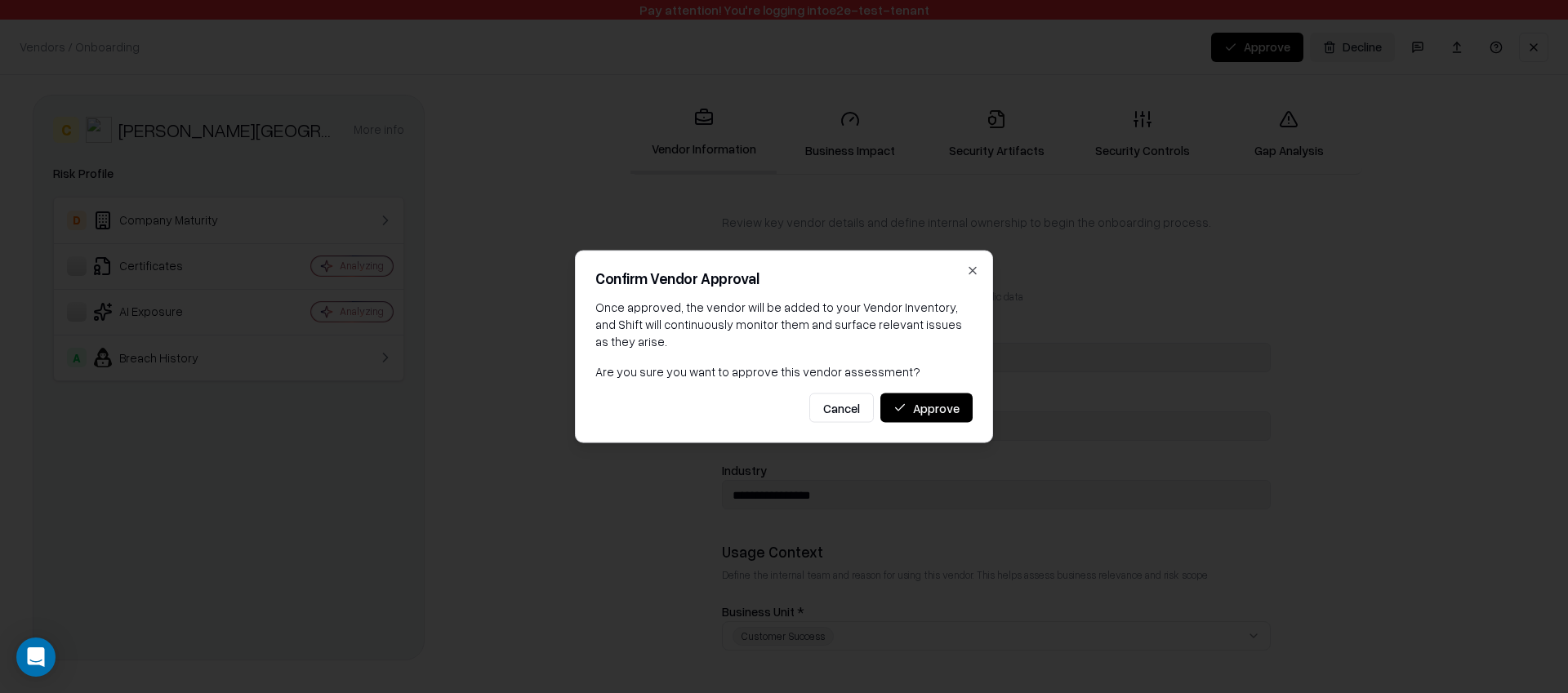
click at [934, 403] on button "Approve" at bounding box center [927, 408] width 92 height 30
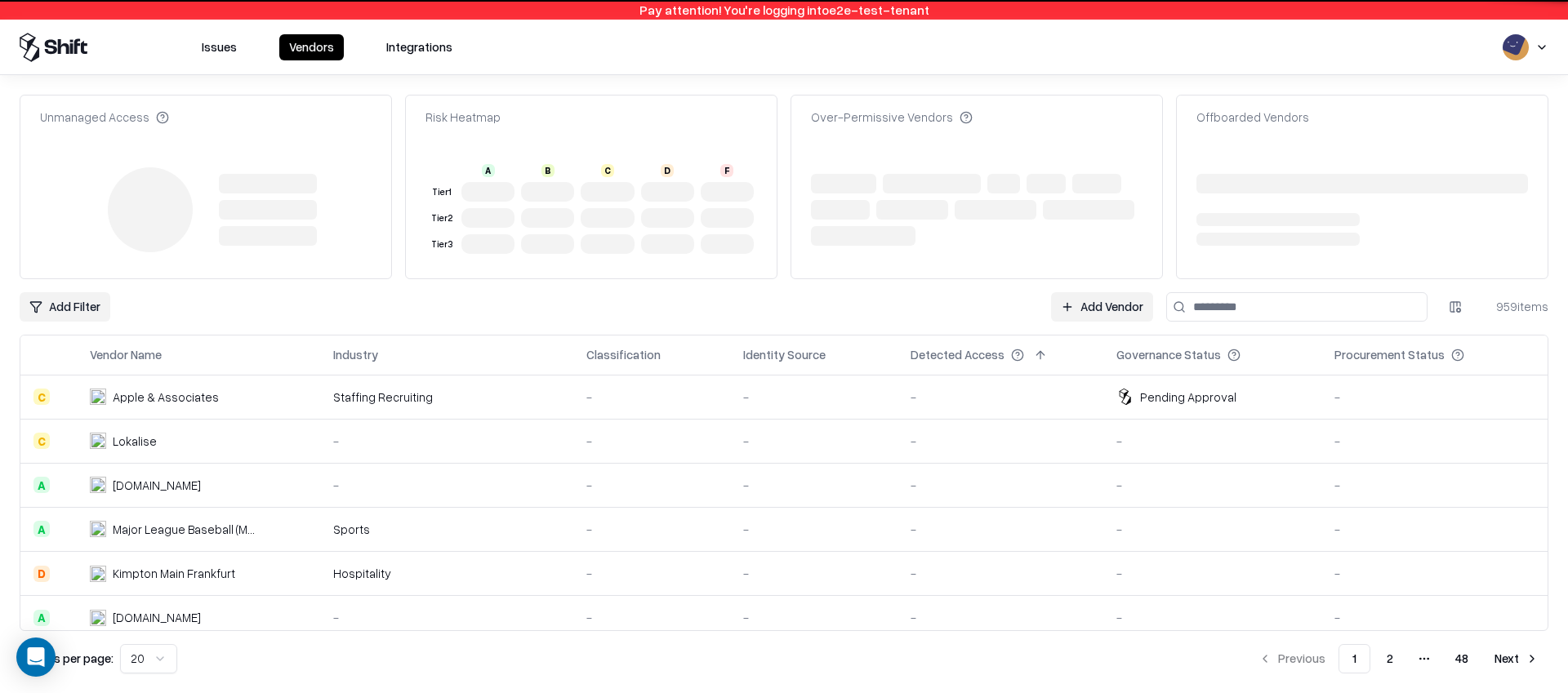
click at [944, 416] on td "-" at bounding box center [1001, 397] width 206 height 44
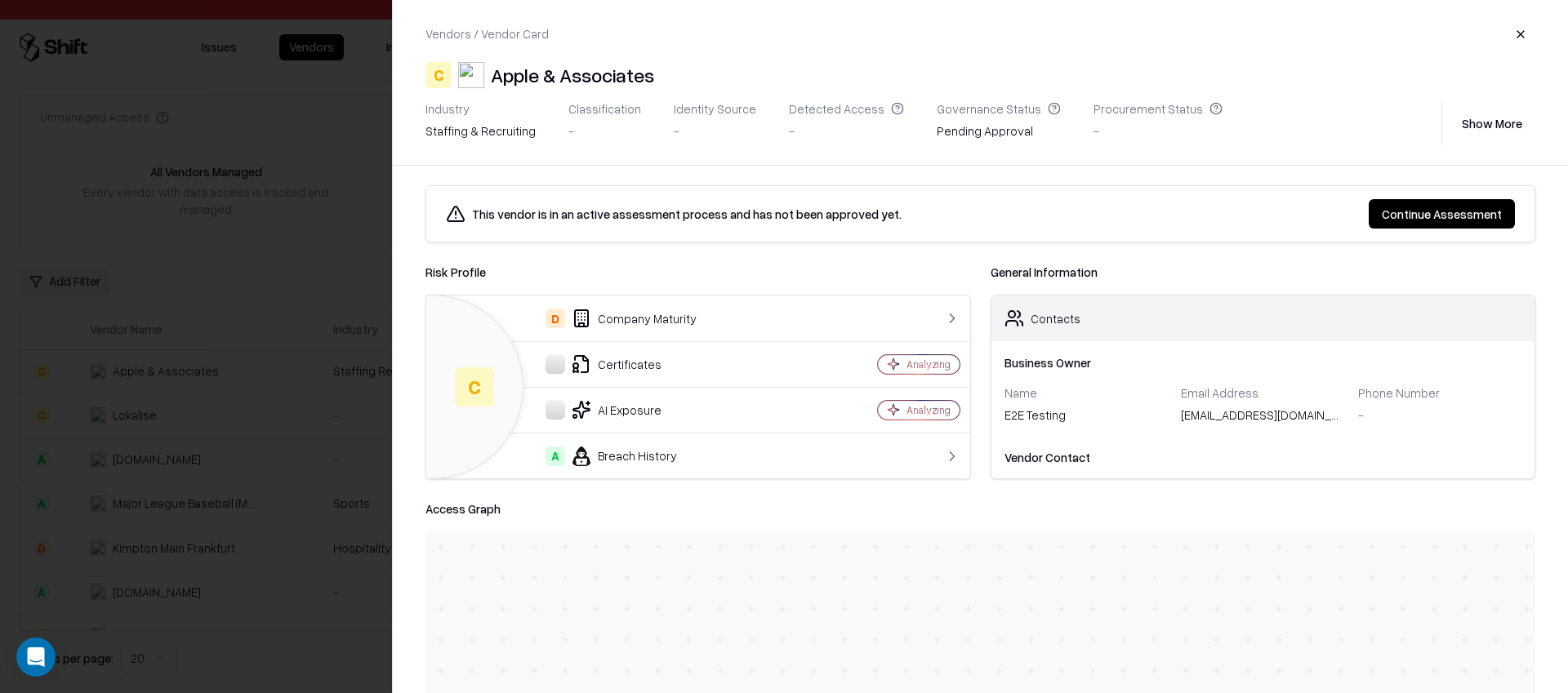
click at [271, 297] on div at bounding box center [784, 346] width 1568 height 693
